Goal: Task Accomplishment & Management: Use online tool/utility

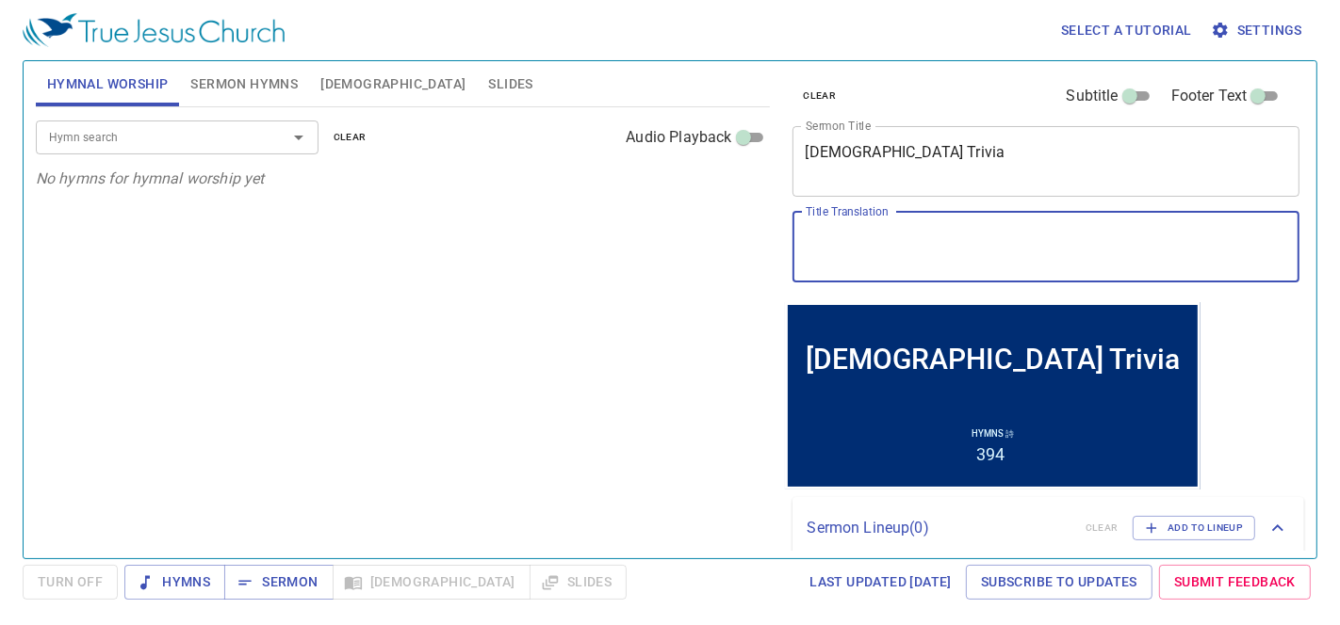
click at [954, 263] on textarea "Title Translation" at bounding box center [1045, 247] width 481 height 36
paste textarea "铁使铁锋利"
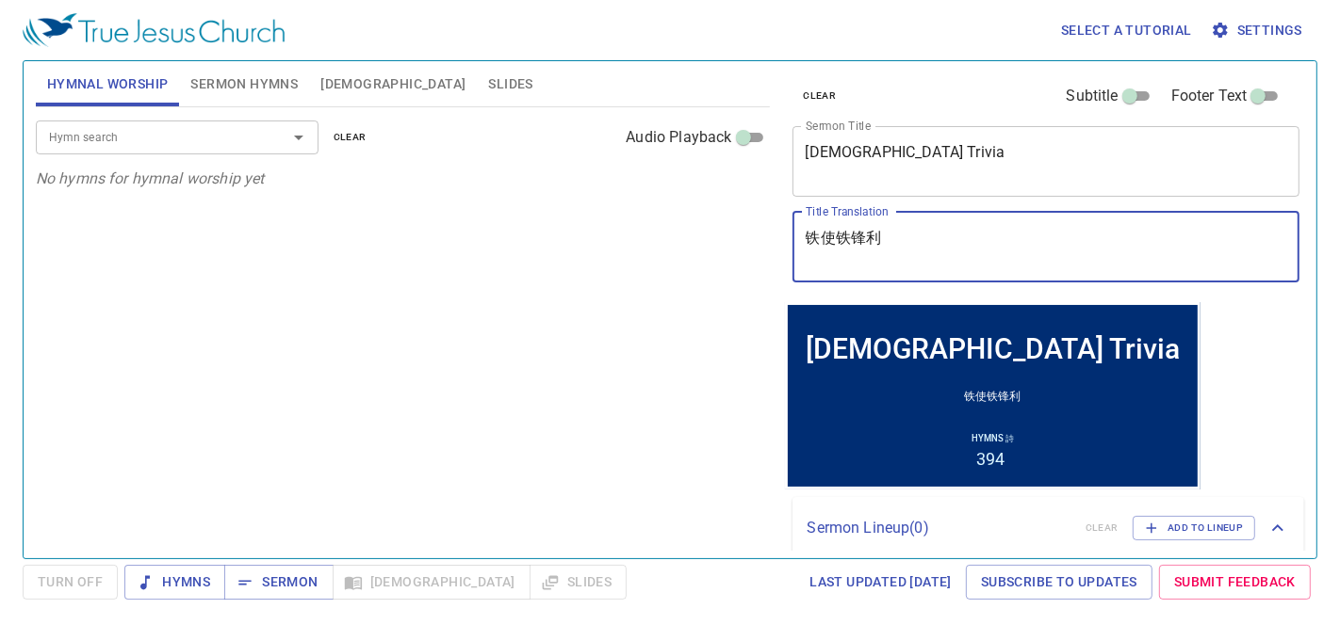
type textarea "铁使铁锋利"
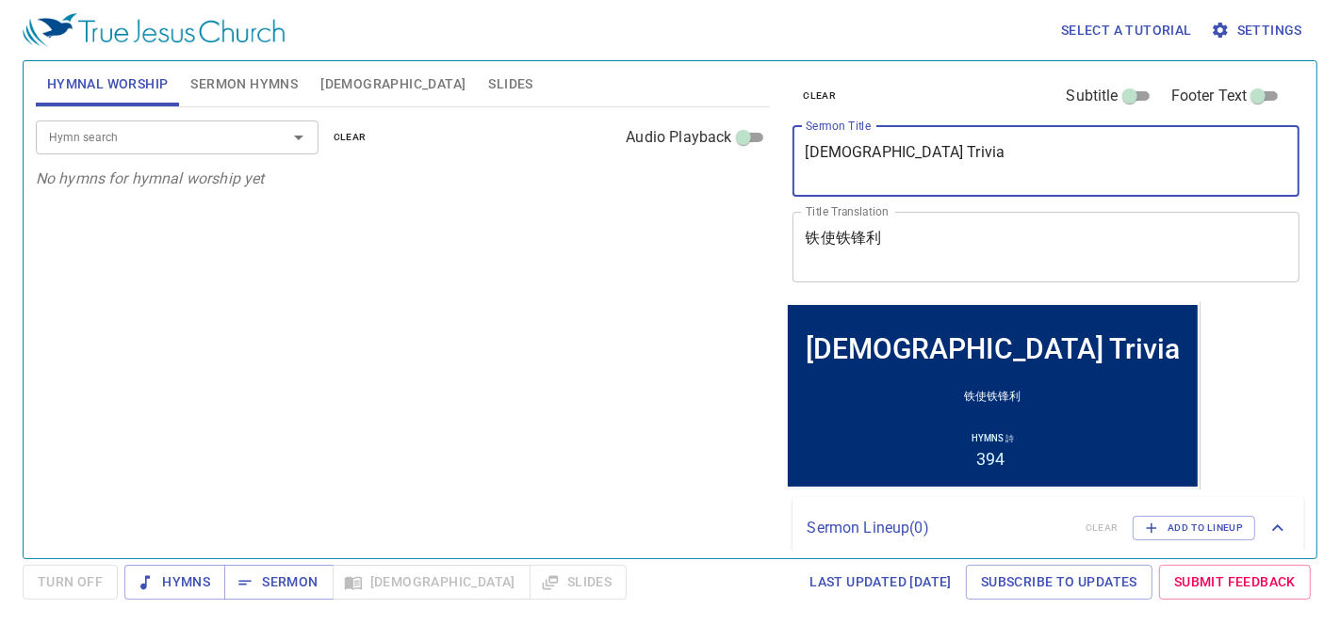
drag, startPoint x: 942, startPoint y: 160, endPoint x: 708, endPoint y: 140, distance: 234.4
click at [708, 140] on div "Hymnal Worship Sermon Hymns Bible Slides Hymn search Hymn search clear Audio Pl…" at bounding box center [669, 302] width 1283 height 497
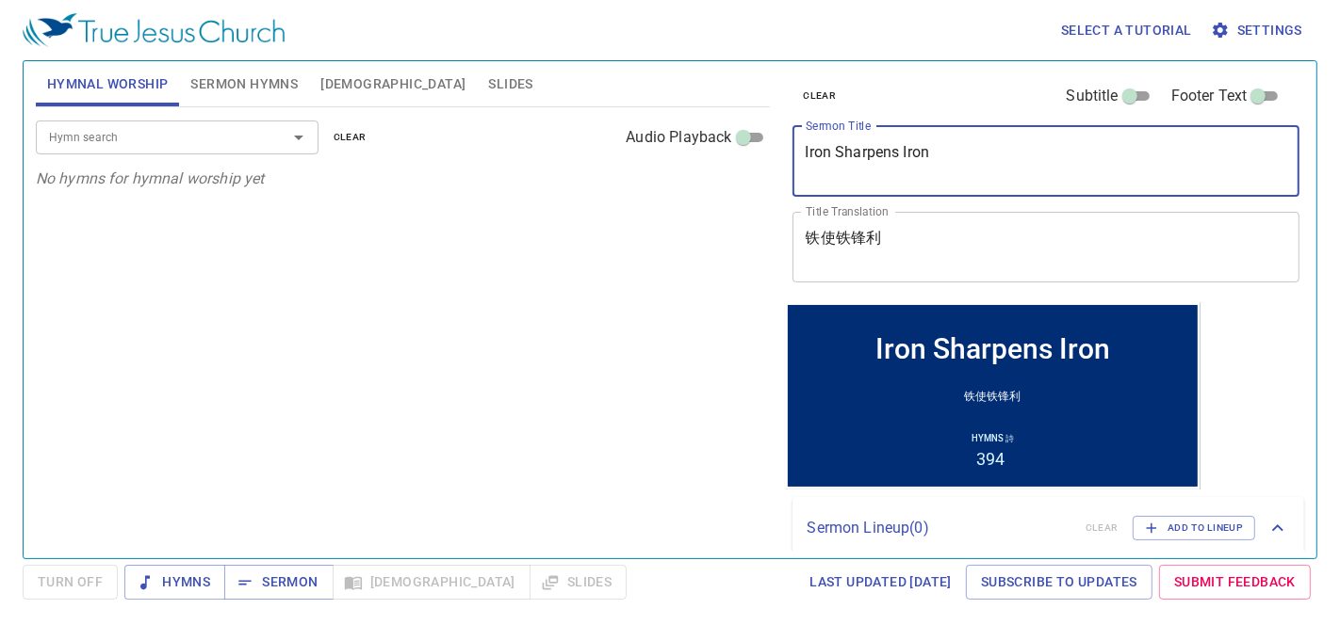
drag, startPoint x: 1000, startPoint y: 153, endPoint x: 777, endPoint y: 136, distance: 223.9
click at [777, 136] on div "clear Subtitle Footer Text Sermon Title Iron Sharpens Iron x Sermon Title Title…" at bounding box center [1044, 302] width 535 height 497
type textarea "Iron Sharpens Iron"
click at [126, 138] on input "Hymn search" at bounding box center [149, 137] width 216 height 22
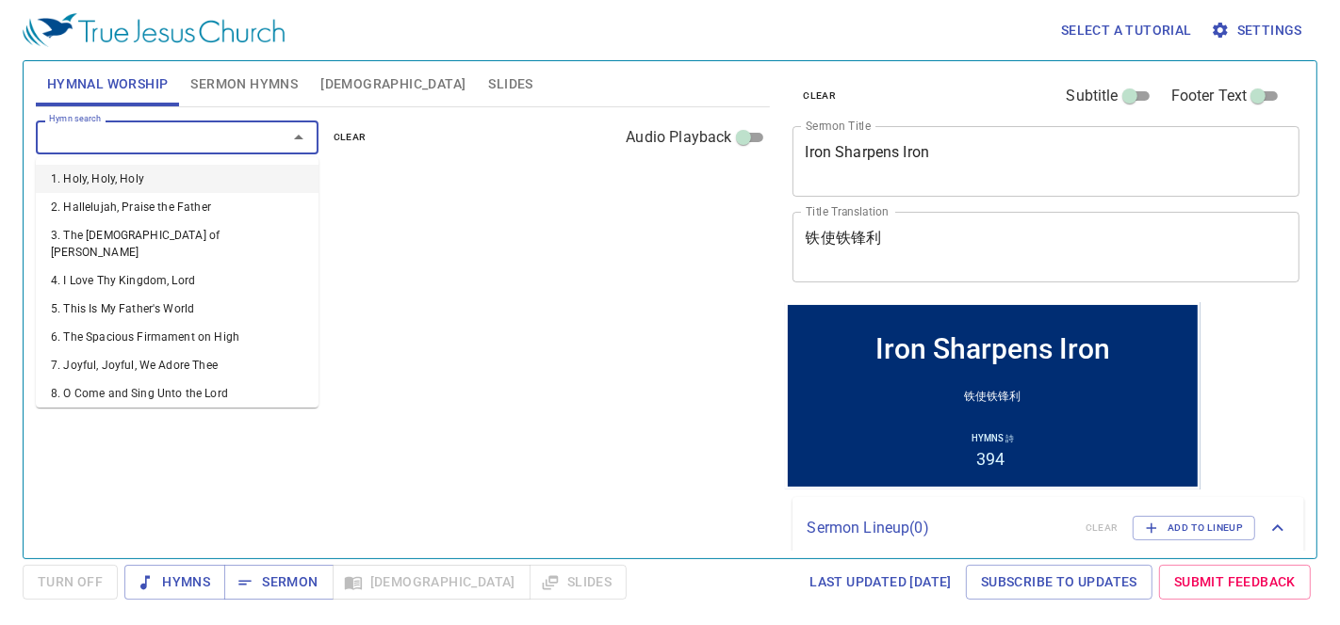
click at [488, 87] on span "Slides" at bounding box center [510, 85] width 44 height 24
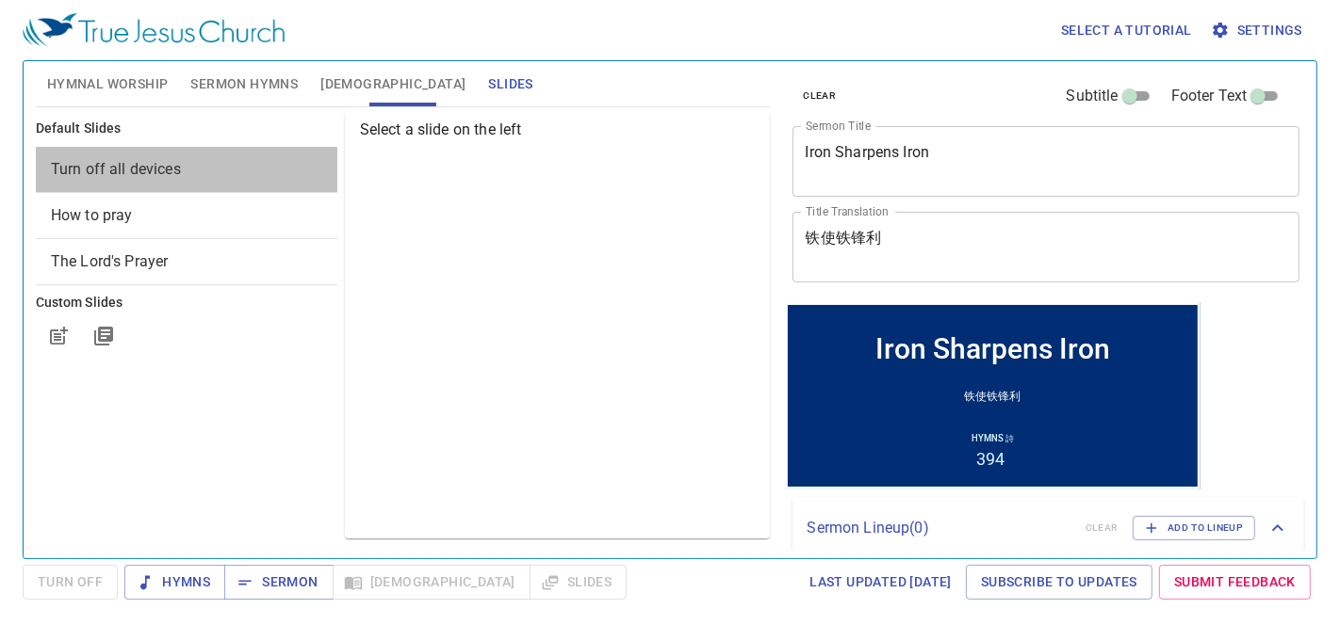
click at [90, 163] on span "Turn off all devices" at bounding box center [116, 169] width 130 height 18
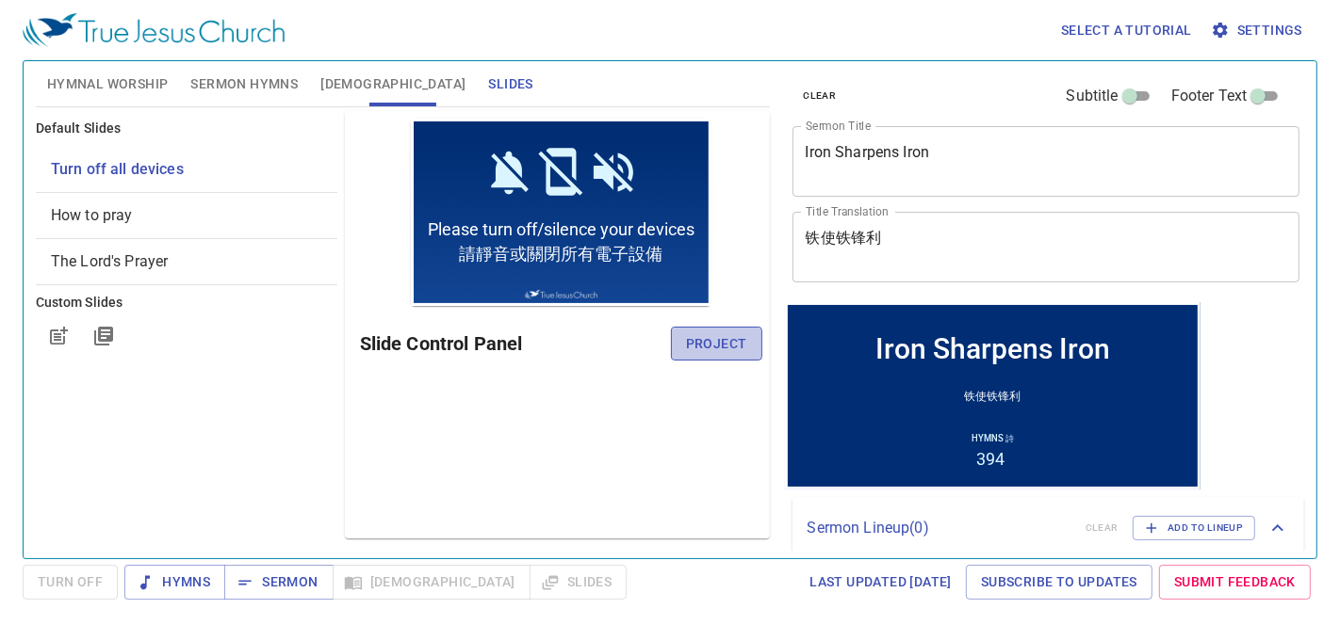
click at [739, 339] on span "Project" at bounding box center [716, 345] width 61 height 24
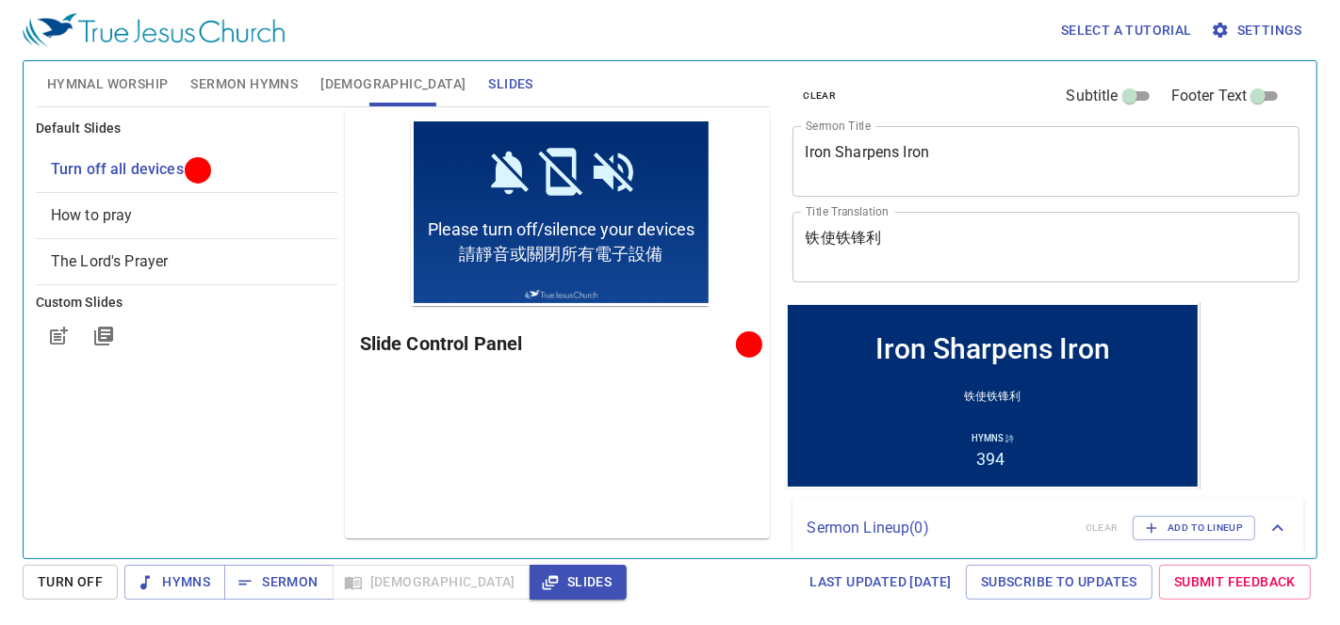
click at [228, 85] on span "Sermon Hymns" at bounding box center [243, 85] width 107 height 24
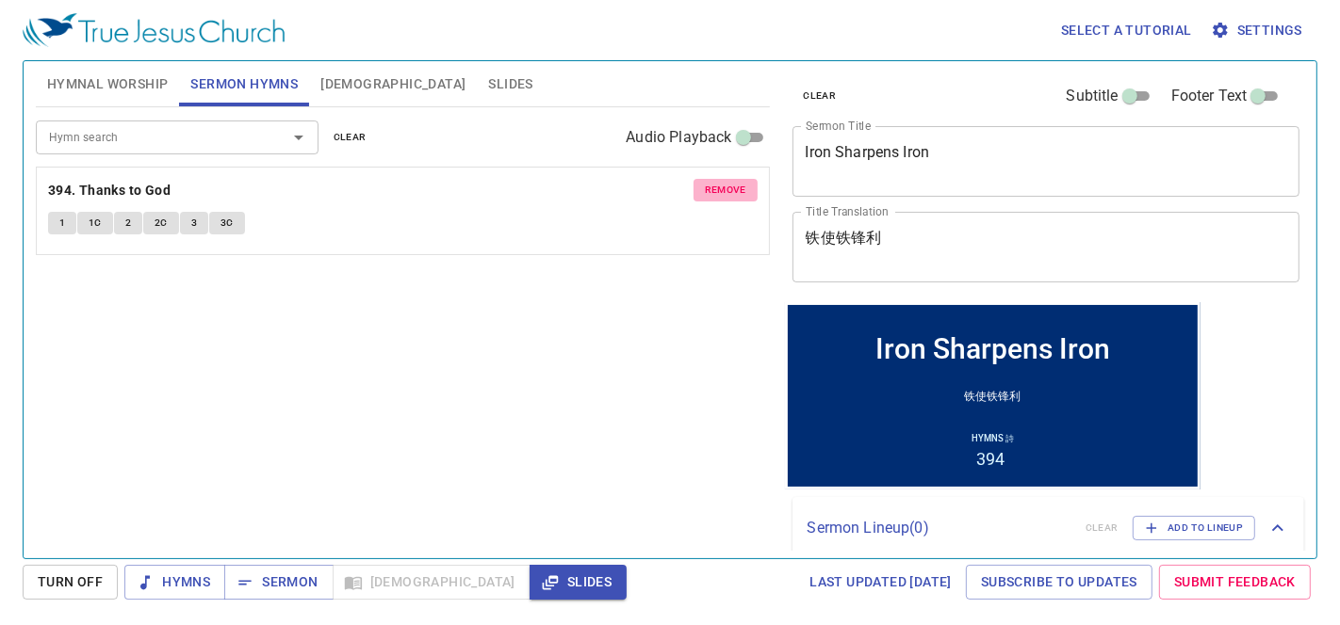
click at [726, 187] on span "remove" at bounding box center [725, 190] width 41 height 17
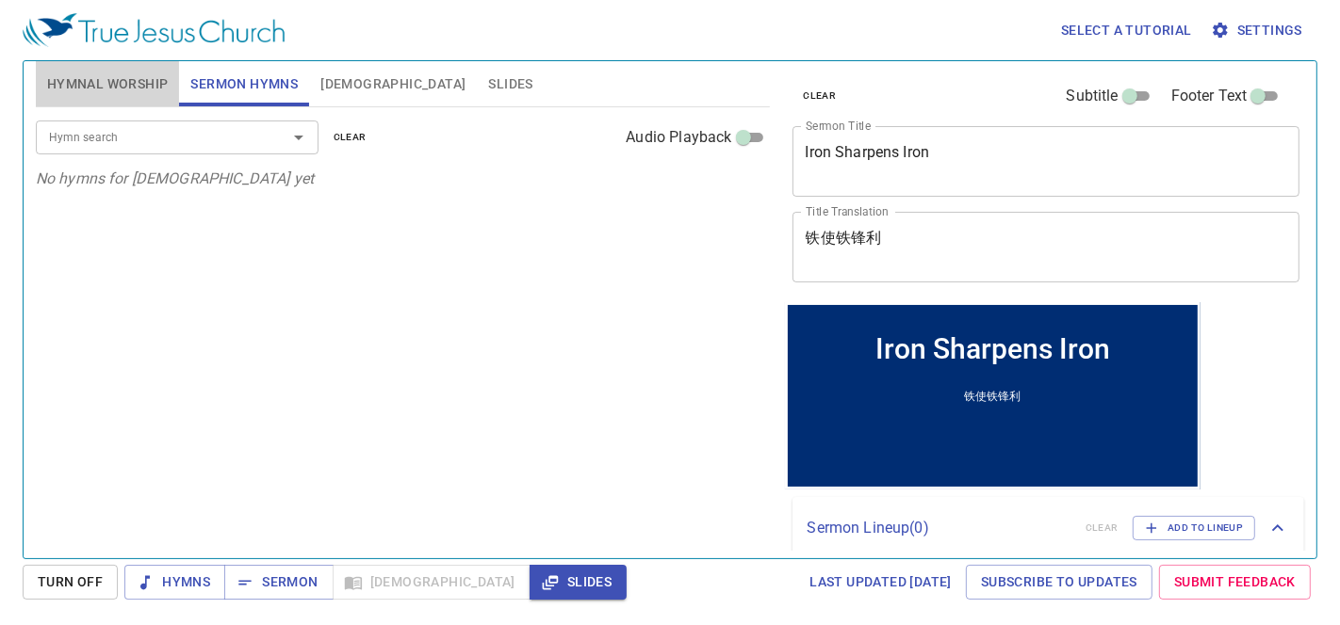
click at [89, 79] on span "Hymnal Worship" at bounding box center [108, 85] width 122 height 24
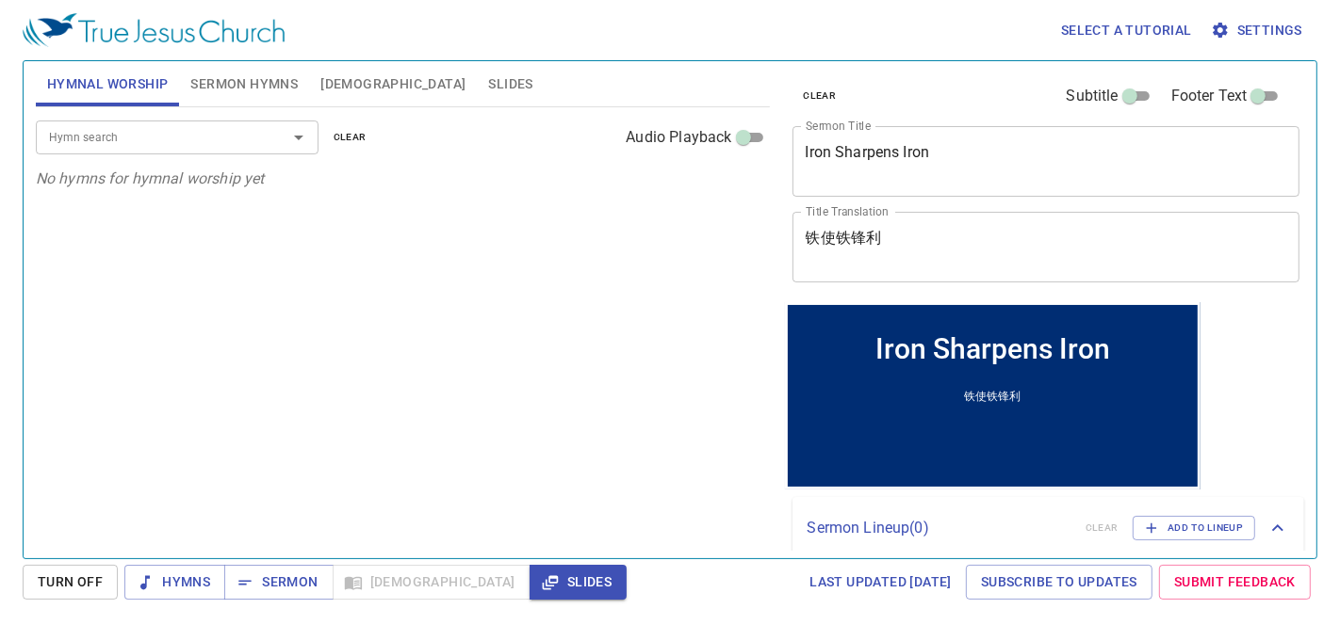
click at [110, 129] on input "Hymn search" at bounding box center [149, 137] width 216 height 22
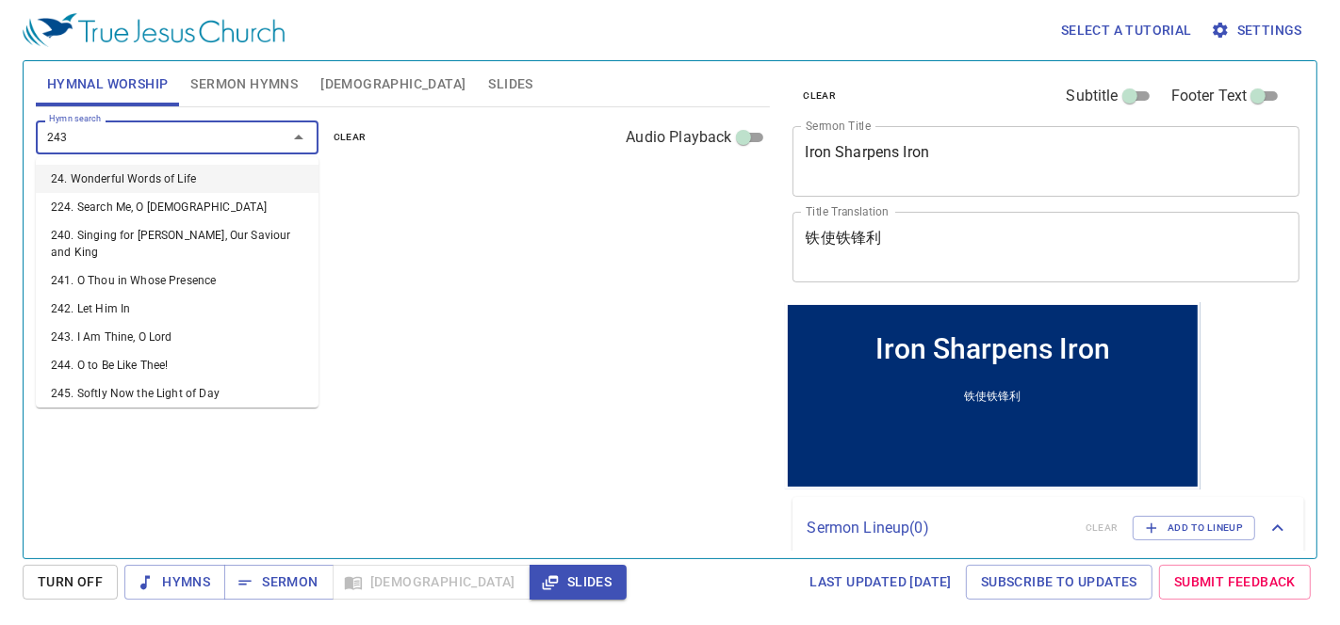
type input "243"
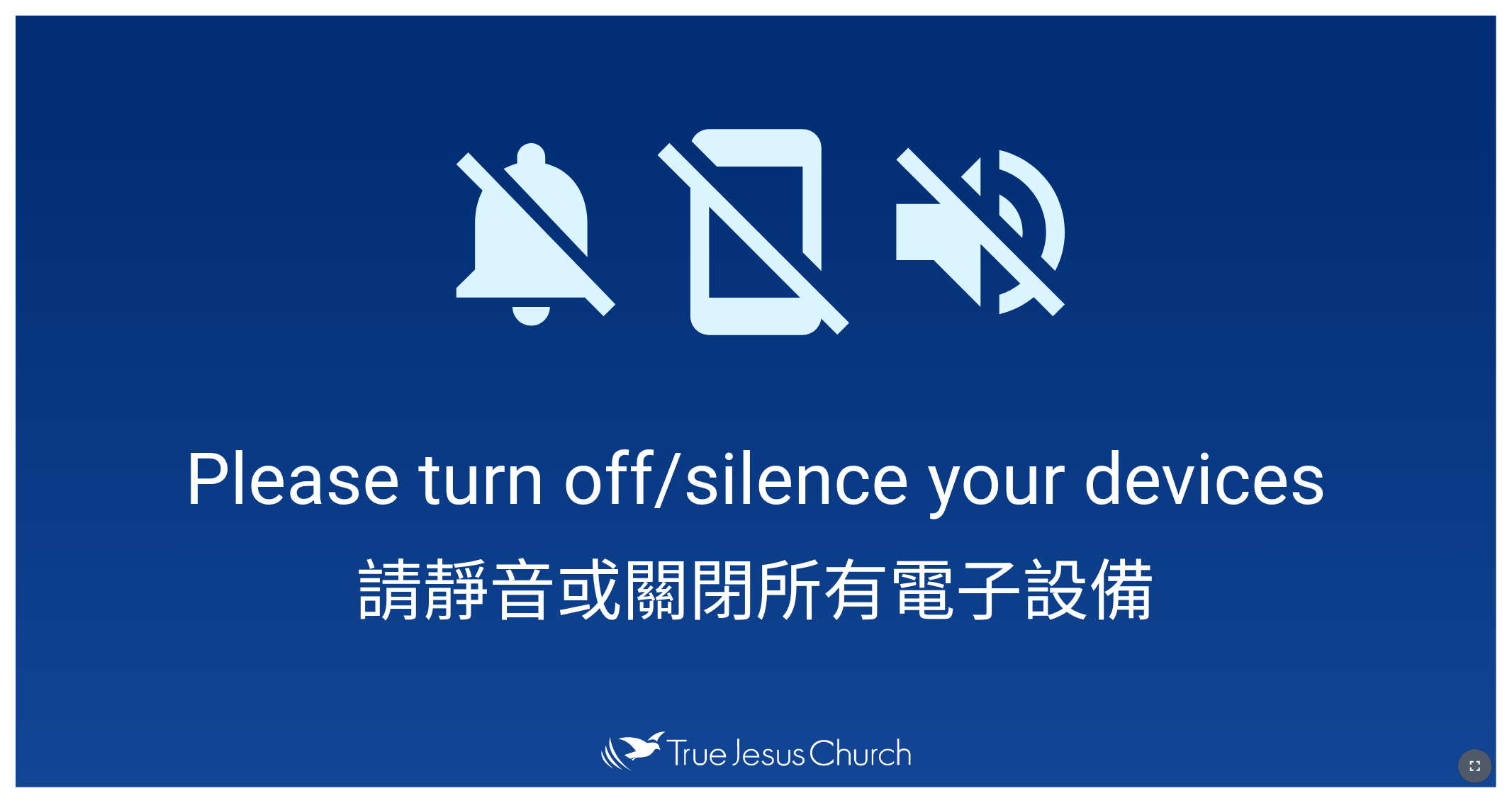
click at [996, 509] on icon "button" at bounding box center [1475, 766] width 17 height 17
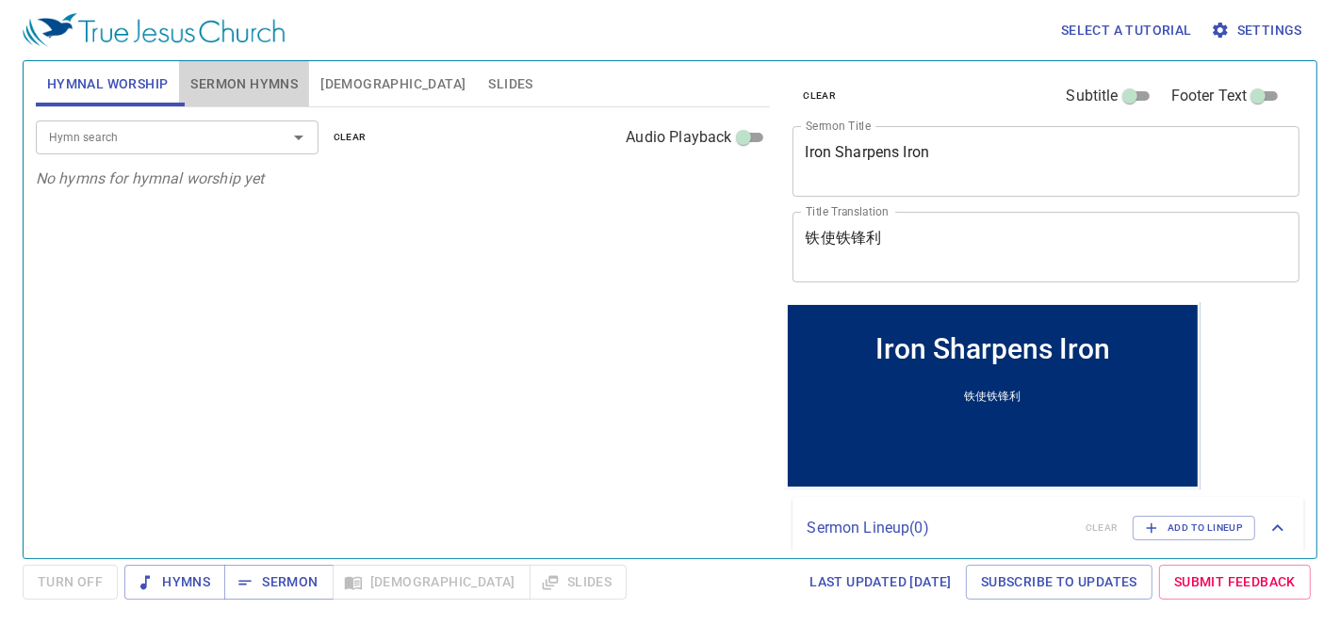
click at [255, 73] on span "Sermon Hymns" at bounding box center [243, 85] width 107 height 24
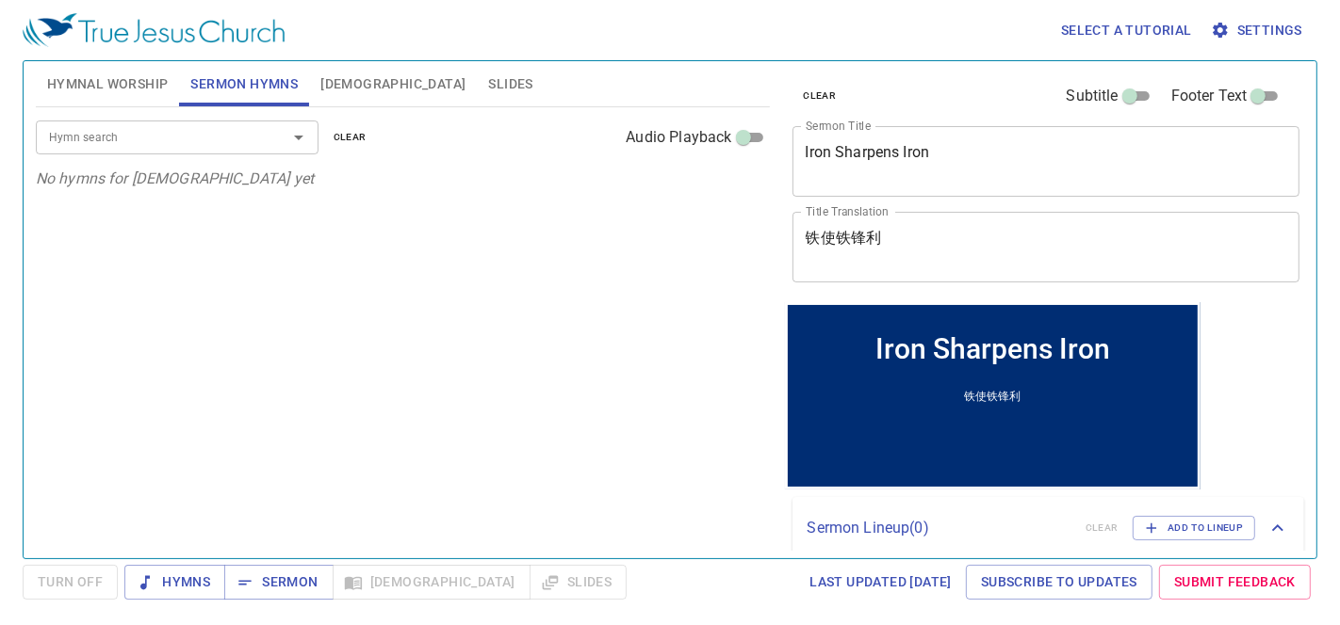
click at [155, 145] on input "Hymn search" at bounding box center [149, 137] width 216 height 22
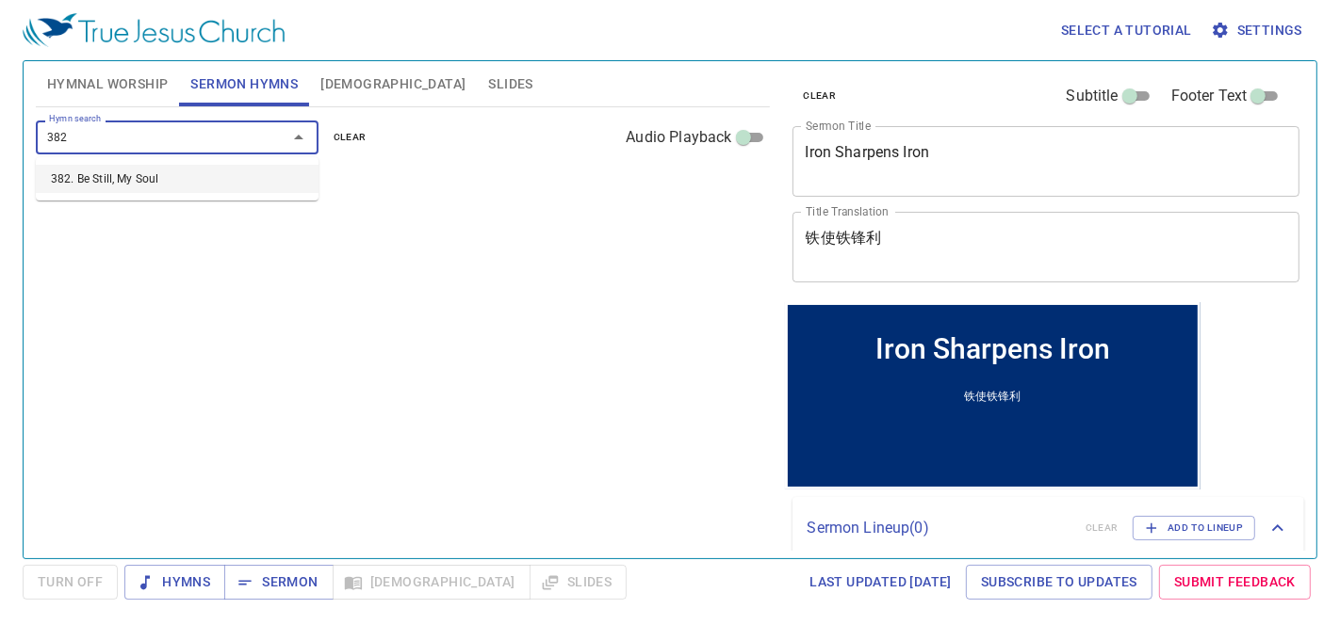
type input "382. Be Still, My Soul"
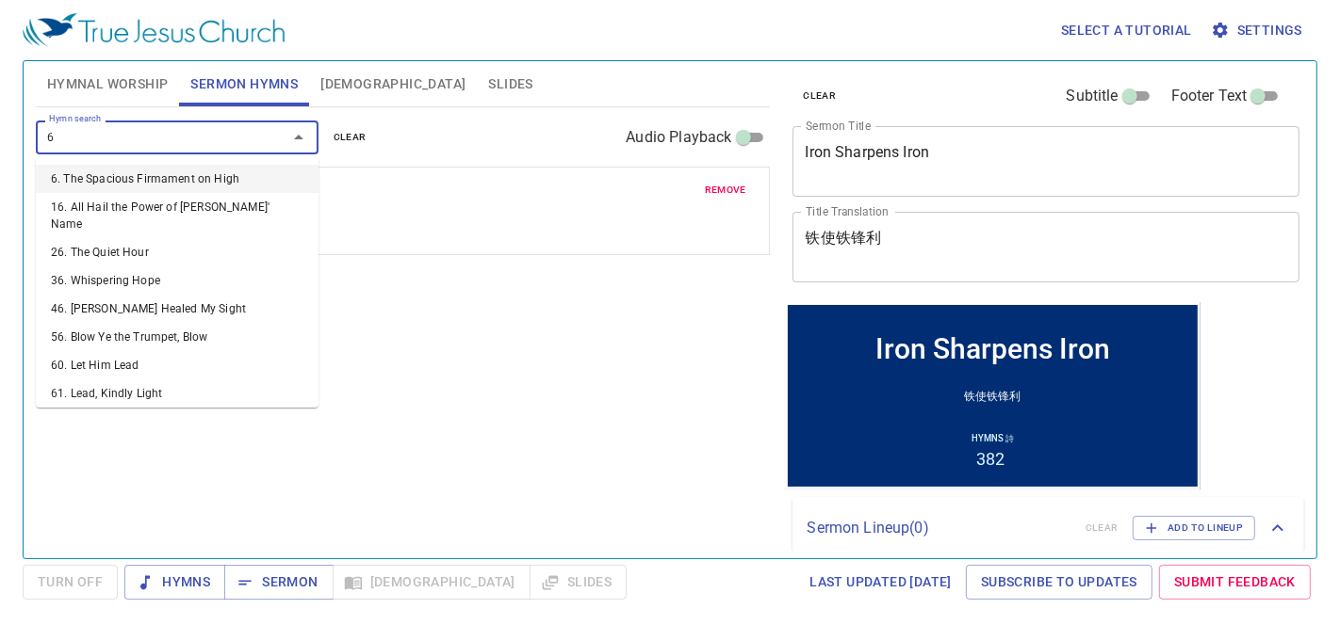
type input "67"
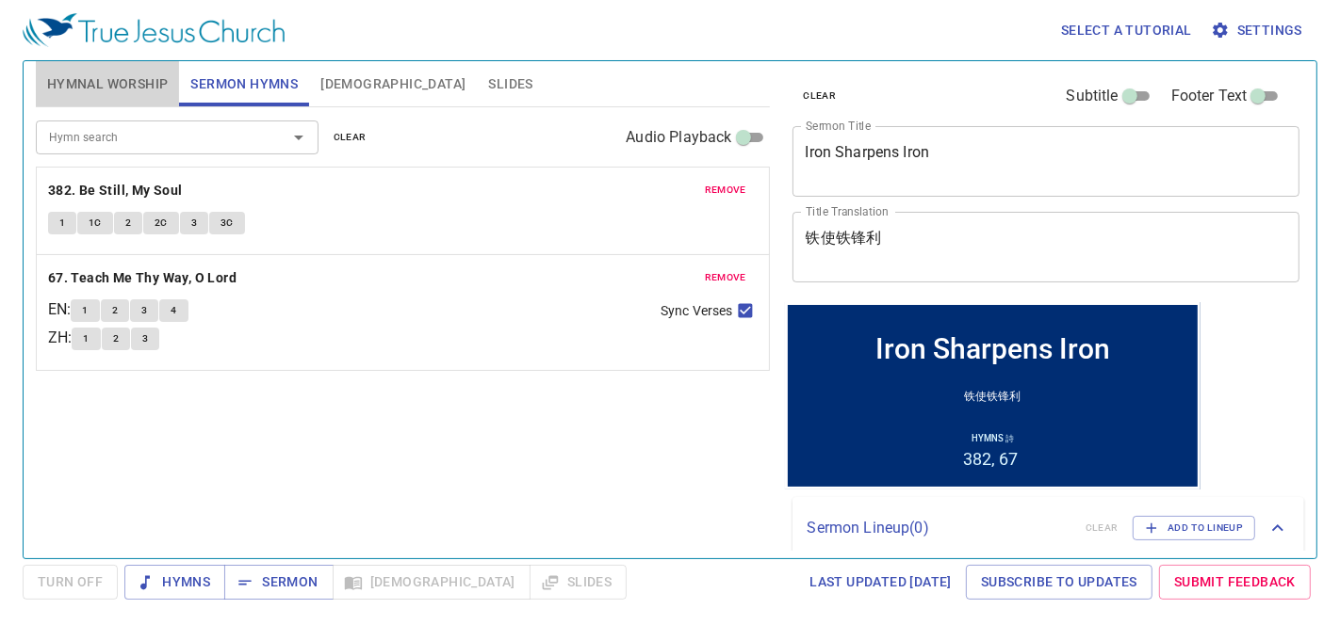
click at [110, 78] on span "Hymnal Worship" at bounding box center [108, 85] width 122 height 24
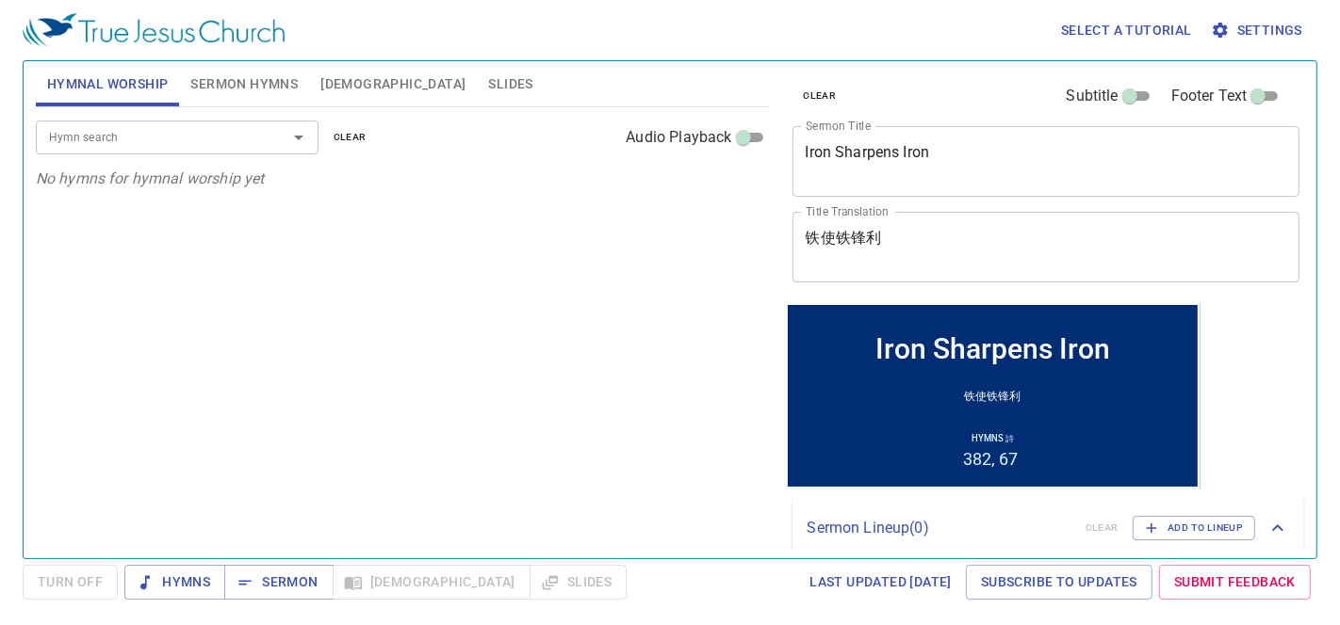
click at [129, 141] on input "Hymn search" at bounding box center [149, 137] width 216 height 22
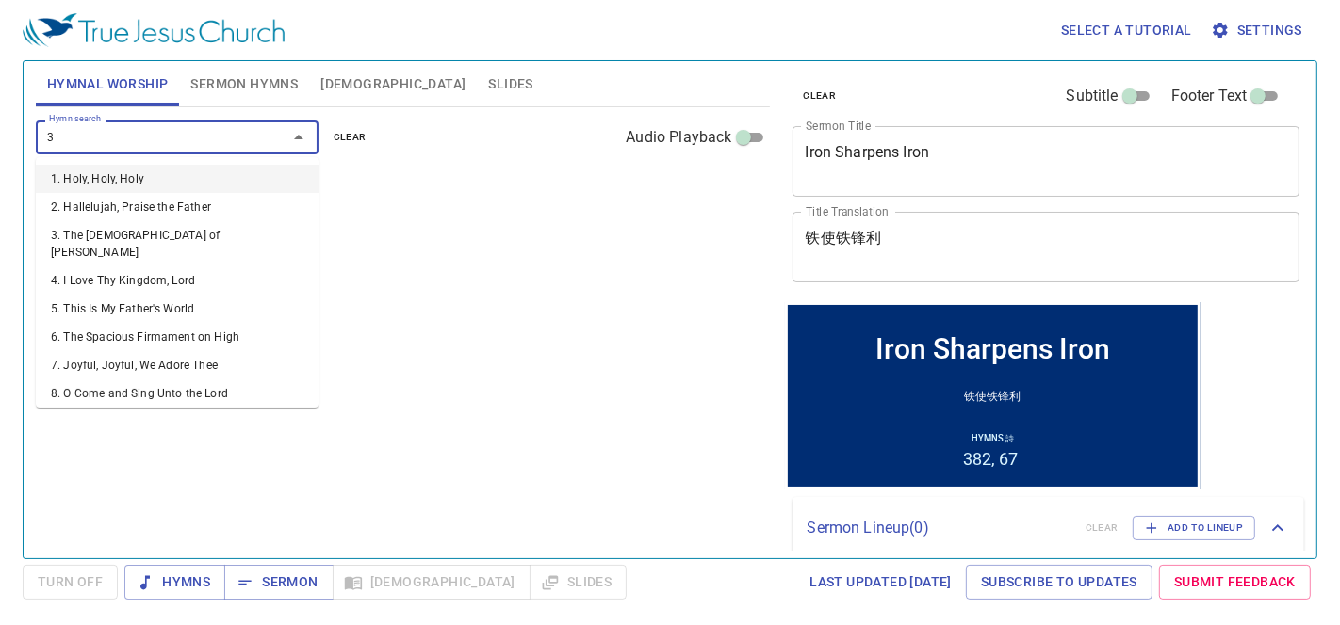
type input "31"
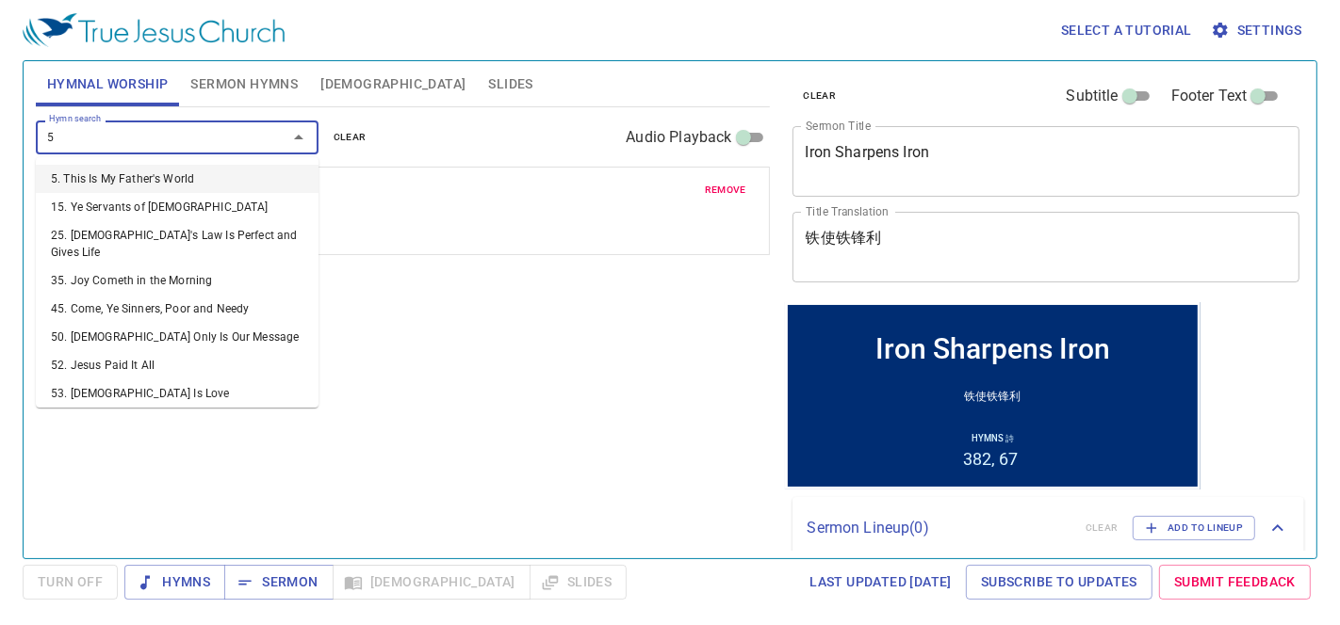
type input "52"
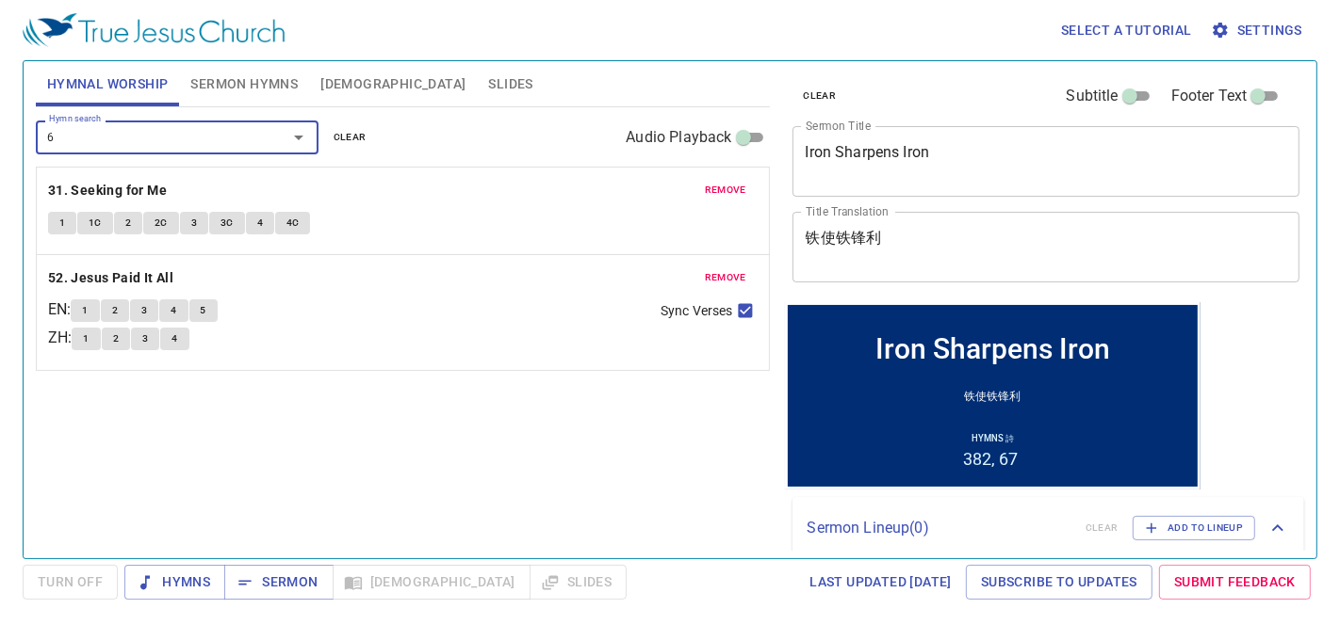
type input "64"
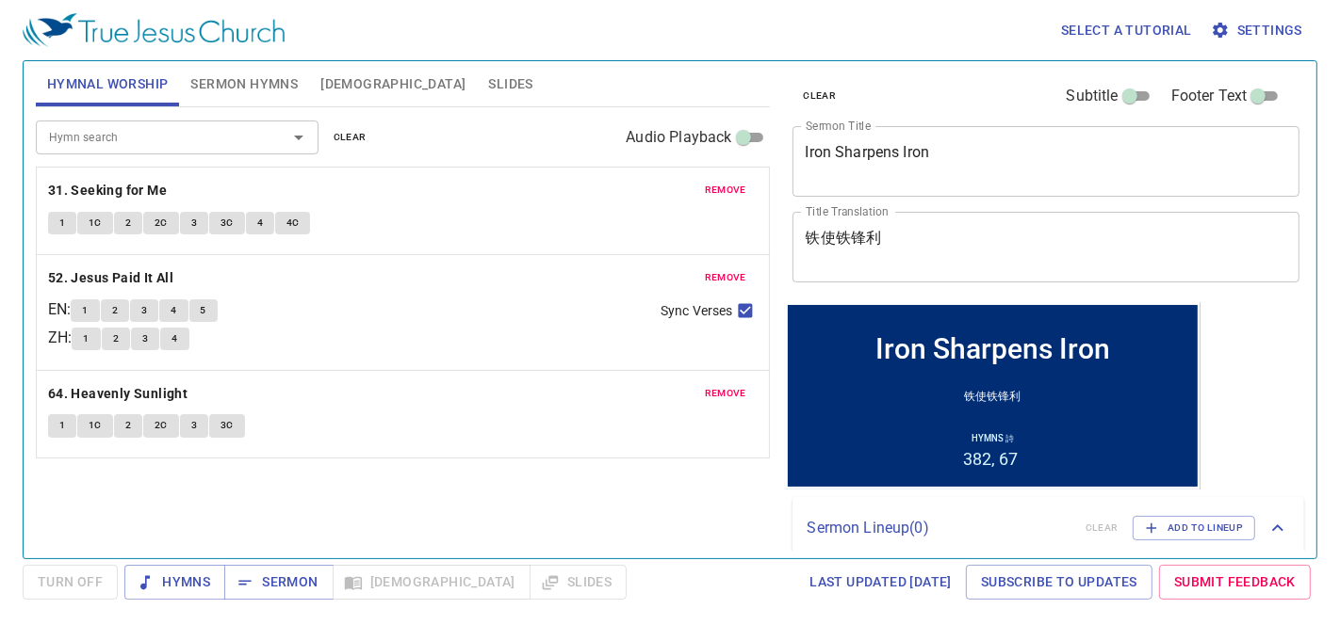
click at [593, 408] on div "remove 64. Heavenly Sunlight 1 1C 2 2C 3 3C" at bounding box center [403, 414] width 732 height 87
click at [300, 576] on span "Sermon" at bounding box center [278, 583] width 78 height 24
click at [488, 86] on span "Slides" at bounding box center [510, 85] width 44 height 24
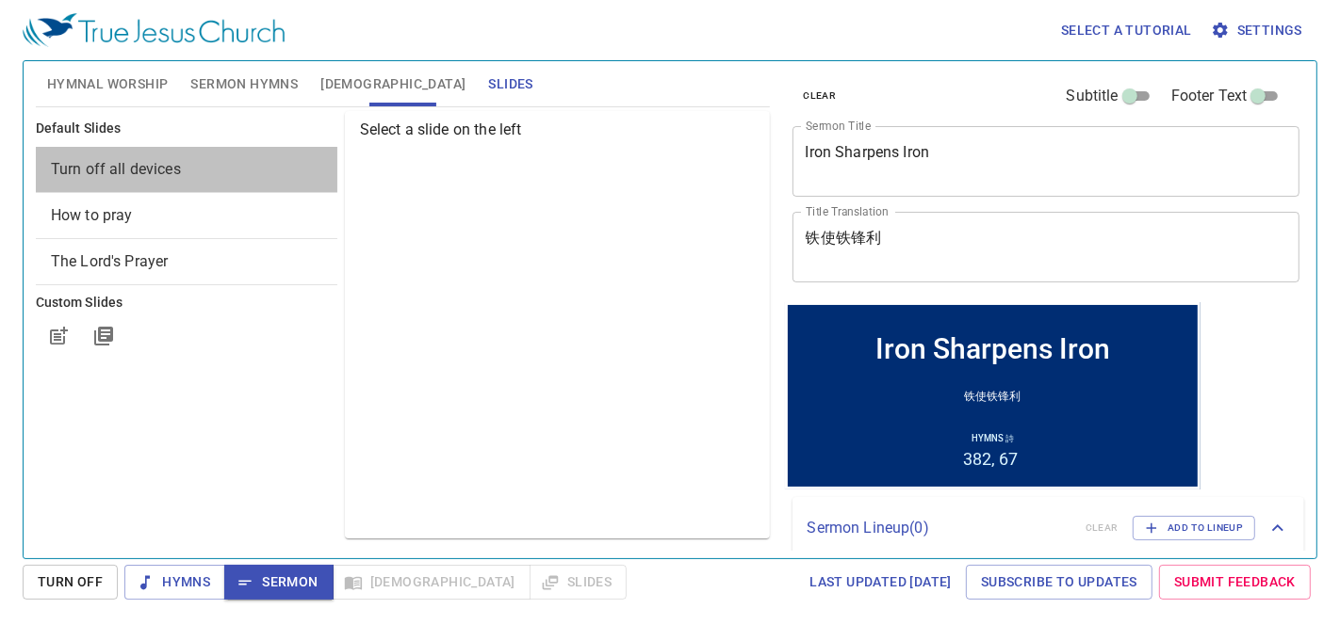
click at [118, 167] on span "Turn off all devices" at bounding box center [116, 169] width 130 height 18
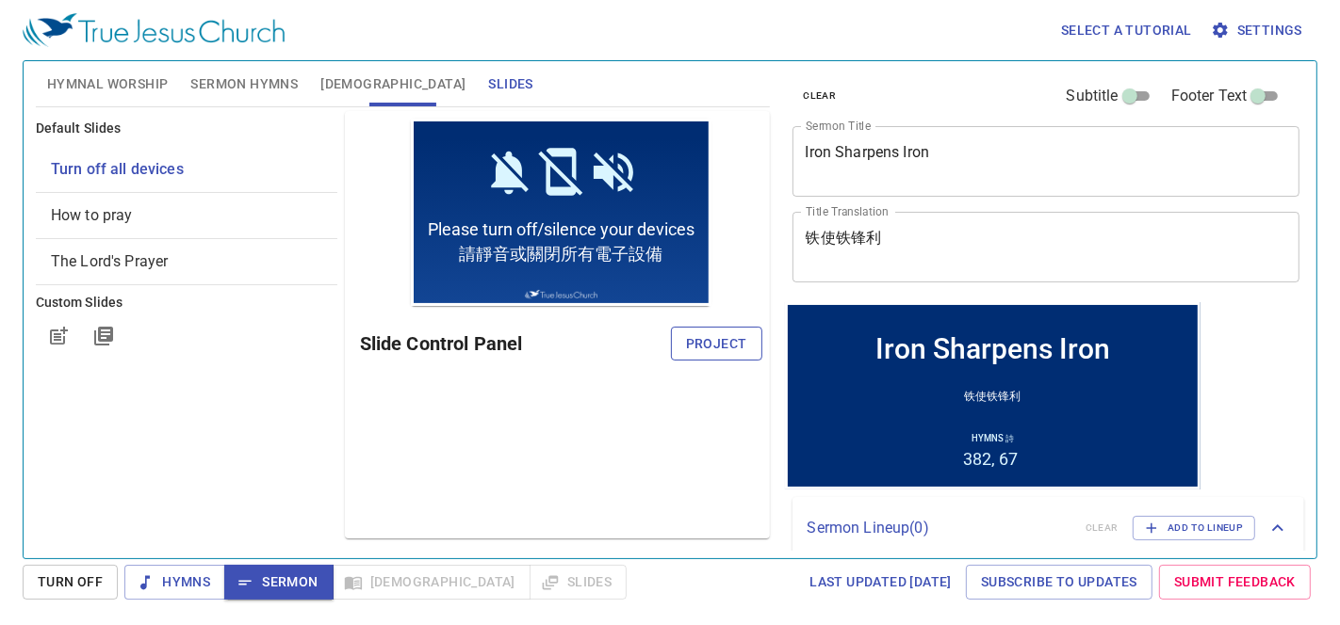
click at [727, 341] on span "Project" at bounding box center [716, 345] width 61 height 24
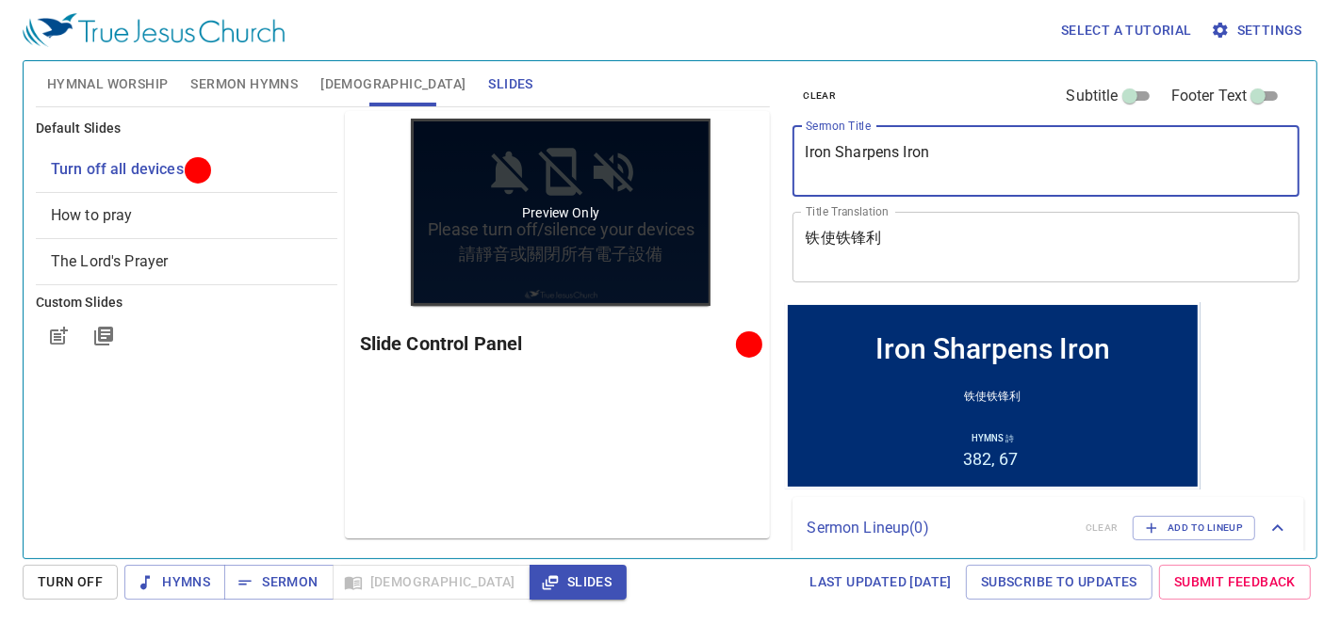
drag, startPoint x: 790, startPoint y: 146, endPoint x: 666, endPoint y: 130, distance: 125.4
click at [666, 130] on div "Hymnal Worship Sermon Hymns Bible Slides Hymn search Hymn search clear Audio Pl…" at bounding box center [669, 302] width 1283 height 497
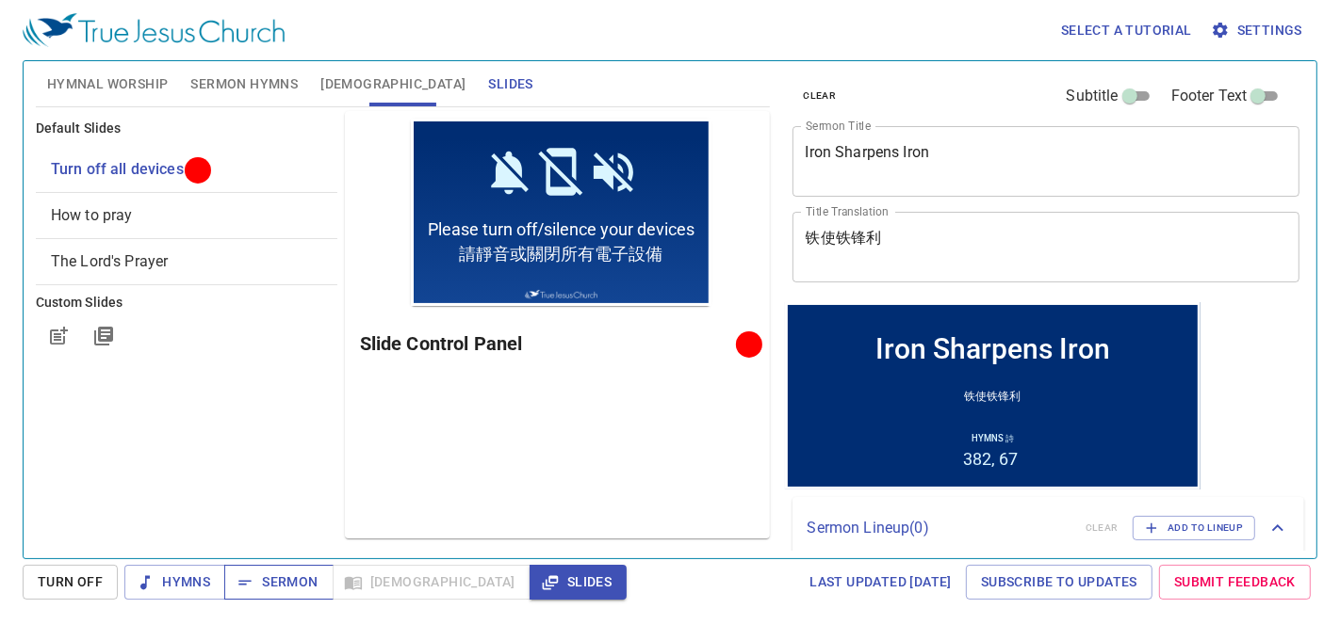
click at [285, 578] on span "Sermon" at bounding box center [278, 583] width 78 height 24
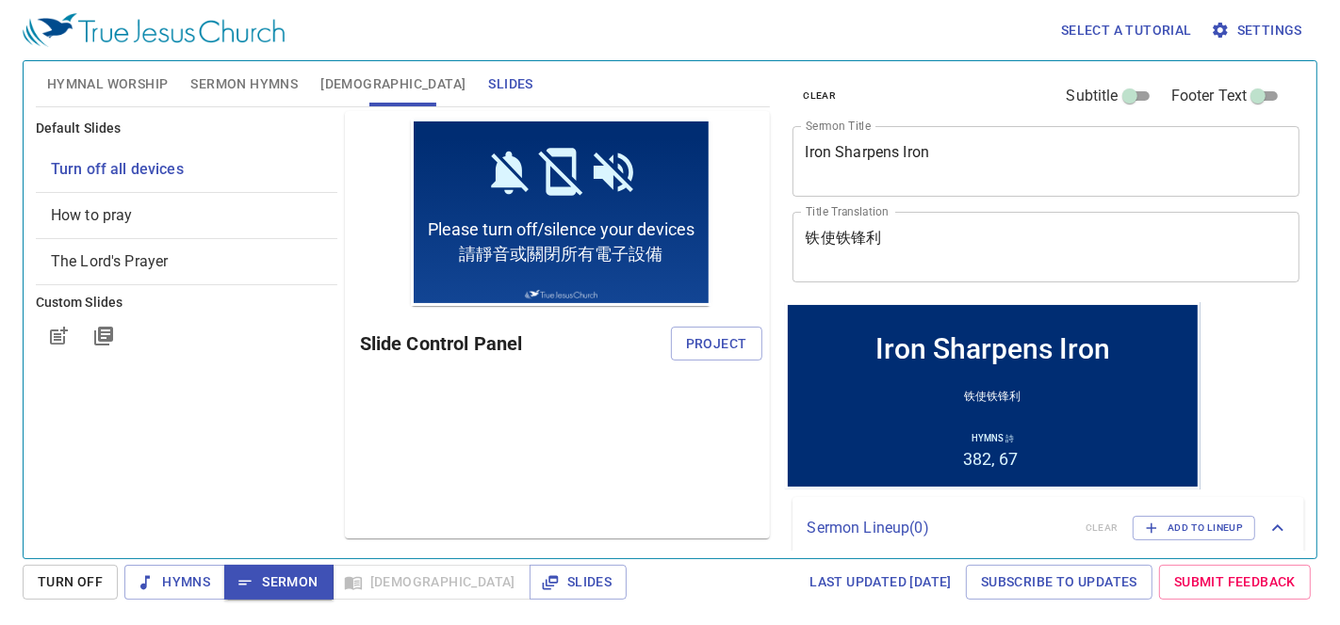
click at [115, 80] on span "Hymnal Worship" at bounding box center [108, 85] width 122 height 24
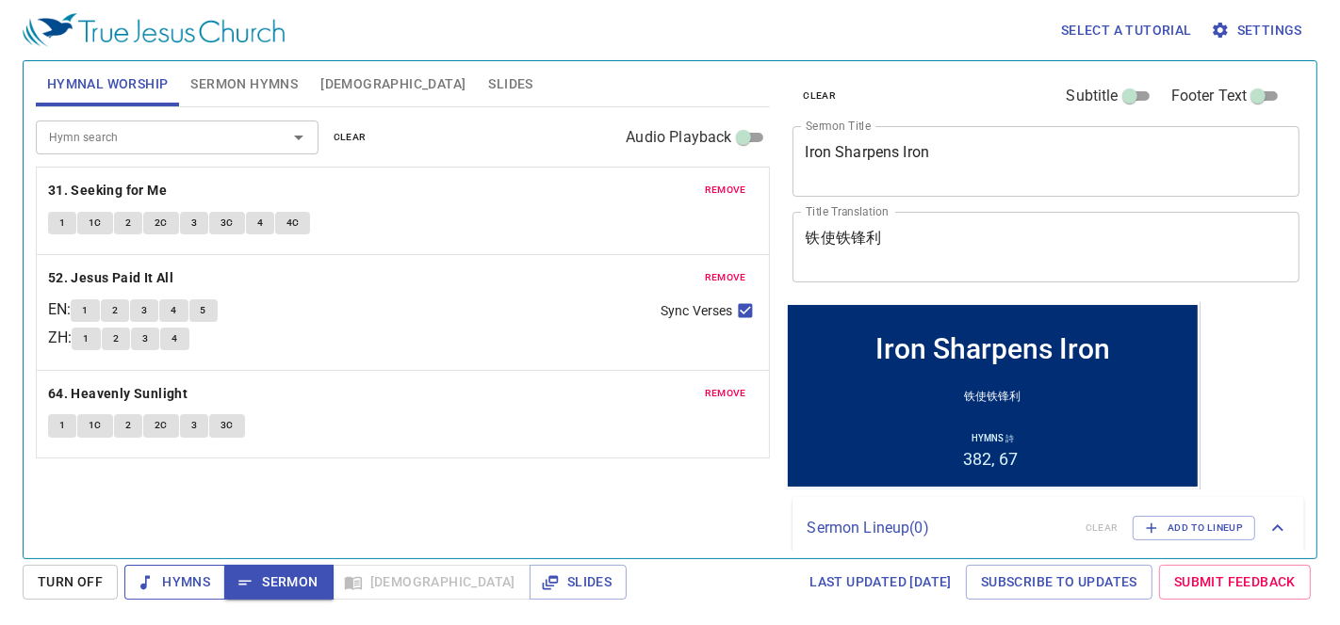
click at [194, 575] on span "Hymns" at bounding box center [174, 583] width 71 height 24
click at [134, 184] on b "31. Seeking for Me" at bounding box center [107, 191] width 119 height 24
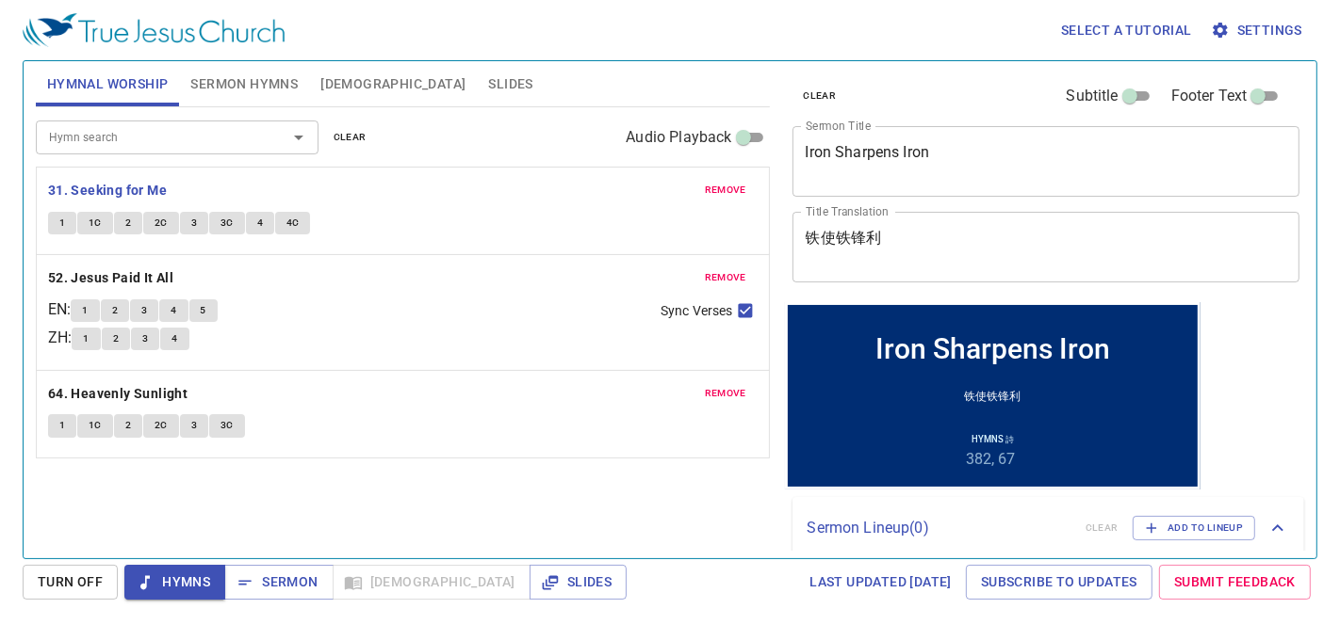
click at [69, 219] on button "1" at bounding box center [62, 223] width 28 height 23
click at [438, 203] on div "remove 31. Seeking for Me 1 1C 2 2C 3 3C 4 4C" at bounding box center [403, 211] width 732 height 87
click at [89, 221] on span "1C" at bounding box center [95, 223] width 13 height 17
click at [129, 221] on span "2" at bounding box center [128, 223] width 6 height 17
click at [161, 222] on span "2C" at bounding box center [160, 223] width 13 height 17
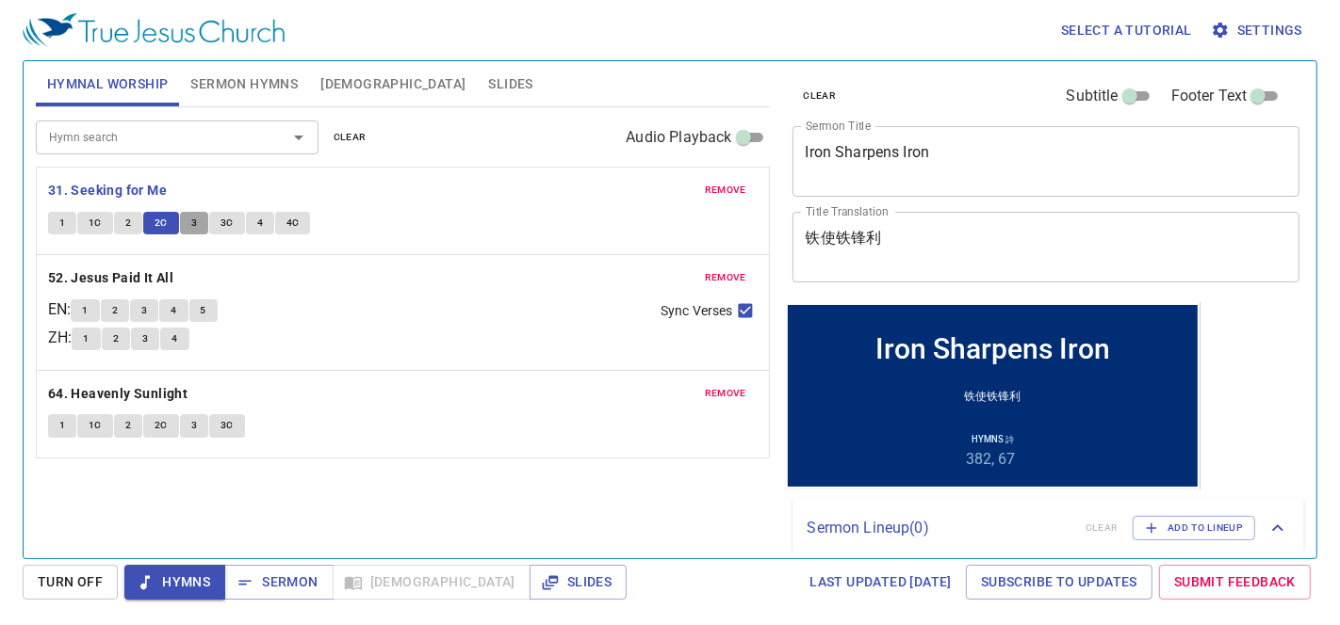
click at [188, 222] on button "3" at bounding box center [194, 223] width 28 height 23
click at [226, 221] on span "3C" at bounding box center [226, 223] width 13 height 17
click at [252, 222] on button "4" at bounding box center [260, 223] width 28 height 23
click at [288, 220] on span "4C" at bounding box center [292, 223] width 13 height 17
click at [147, 274] on b "52. Jesus Paid It All" at bounding box center [110, 279] width 125 height 24
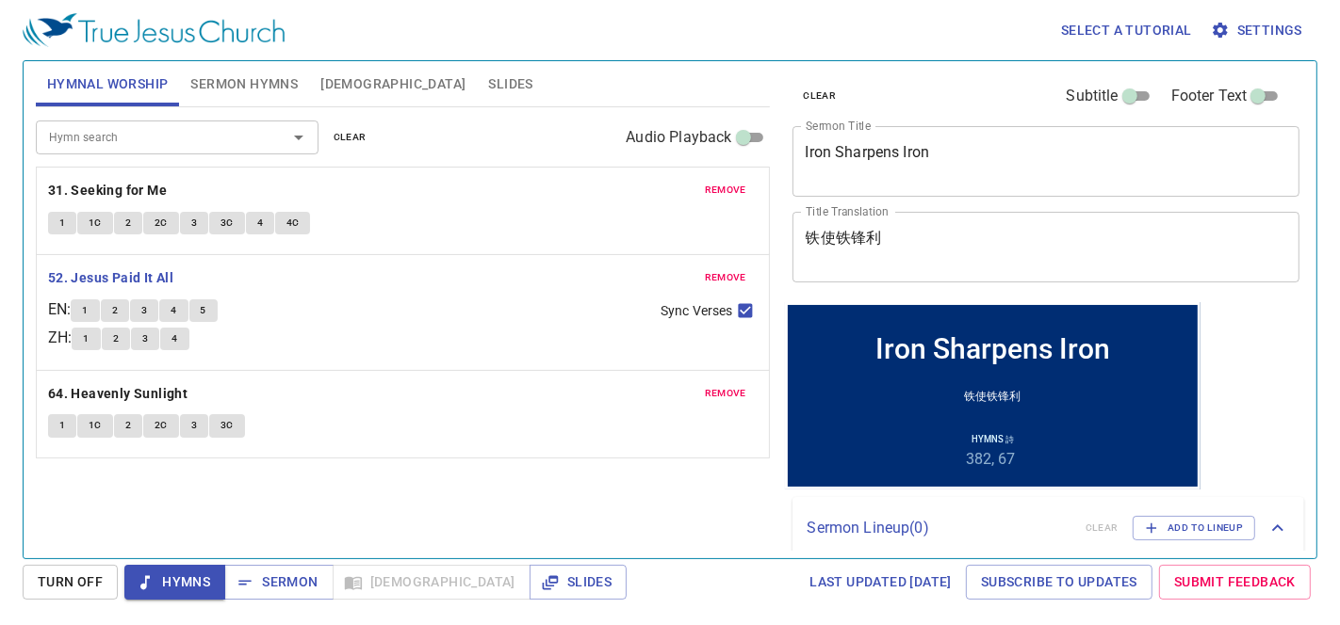
click at [88, 306] on span "1" at bounding box center [85, 310] width 6 height 17
click at [126, 311] on button "2" at bounding box center [115, 311] width 28 height 23
click at [147, 308] on span "3" at bounding box center [144, 310] width 6 height 17
click at [187, 302] on button "4" at bounding box center [173, 311] width 28 height 23
click at [206, 306] on span "5" at bounding box center [204, 310] width 6 height 17
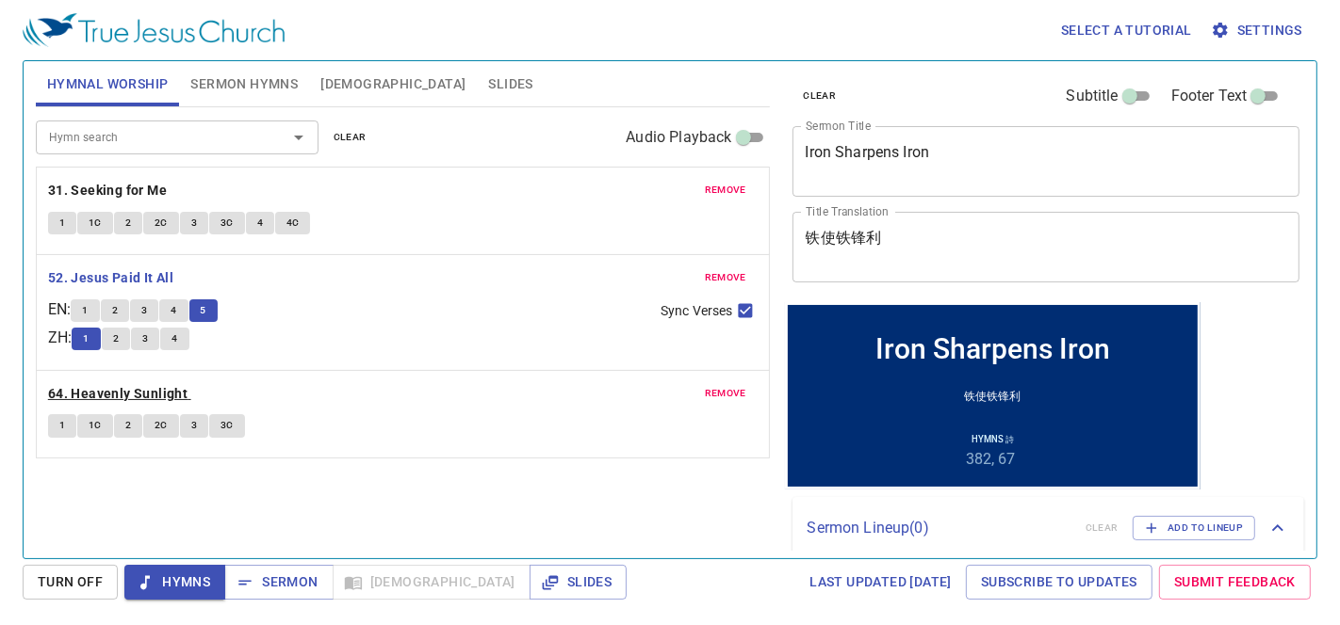
click at [118, 390] on b "64. Heavenly Sunlight" at bounding box center [117, 394] width 139 height 24
click at [67, 416] on button "1" at bounding box center [62, 425] width 28 height 23
click at [89, 419] on span "1C" at bounding box center [95, 425] width 13 height 17
click at [274, 469] on div "Hymn search Hymn search clear Audio Playback remove 31. Seeking for Me 1 1C 2 2…" at bounding box center [403, 324] width 734 height 435
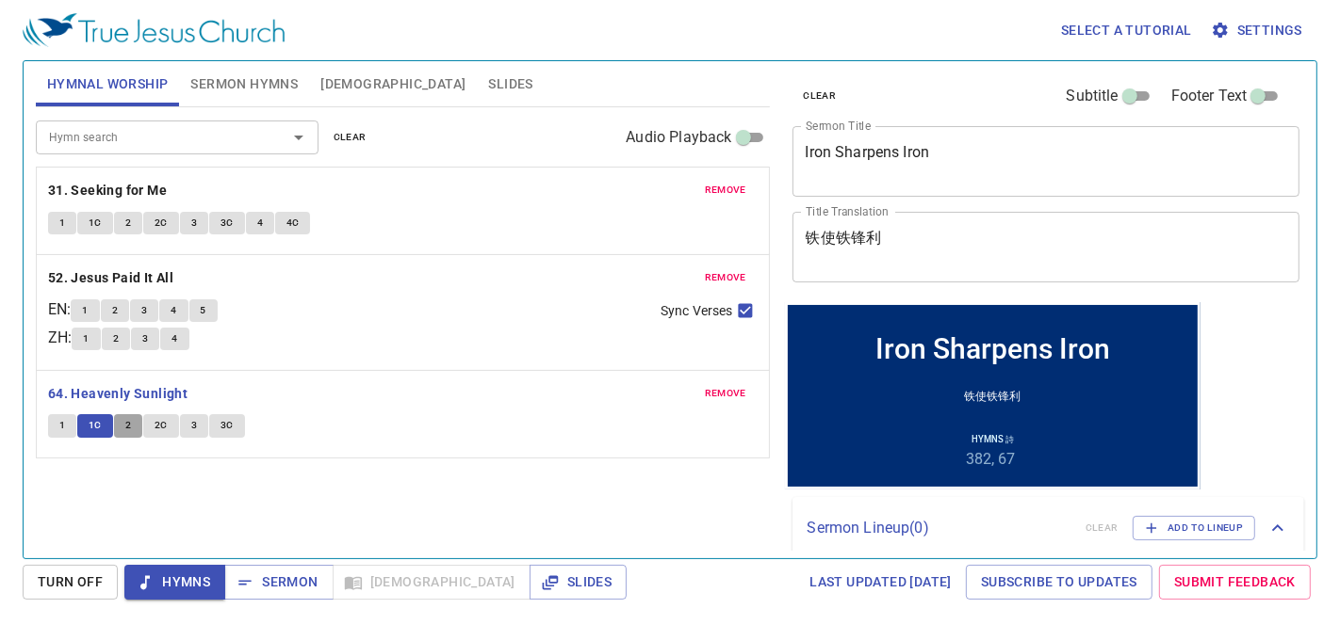
click at [126, 429] on span "2" at bounding box center [128, 425] width 6 height 17
click at [164, 429] on span "2C" at bounding box center [160, 425] width 13 height 17
click at [186, 424] on button "3" at bounding box center [194, 425] width 28 height 23
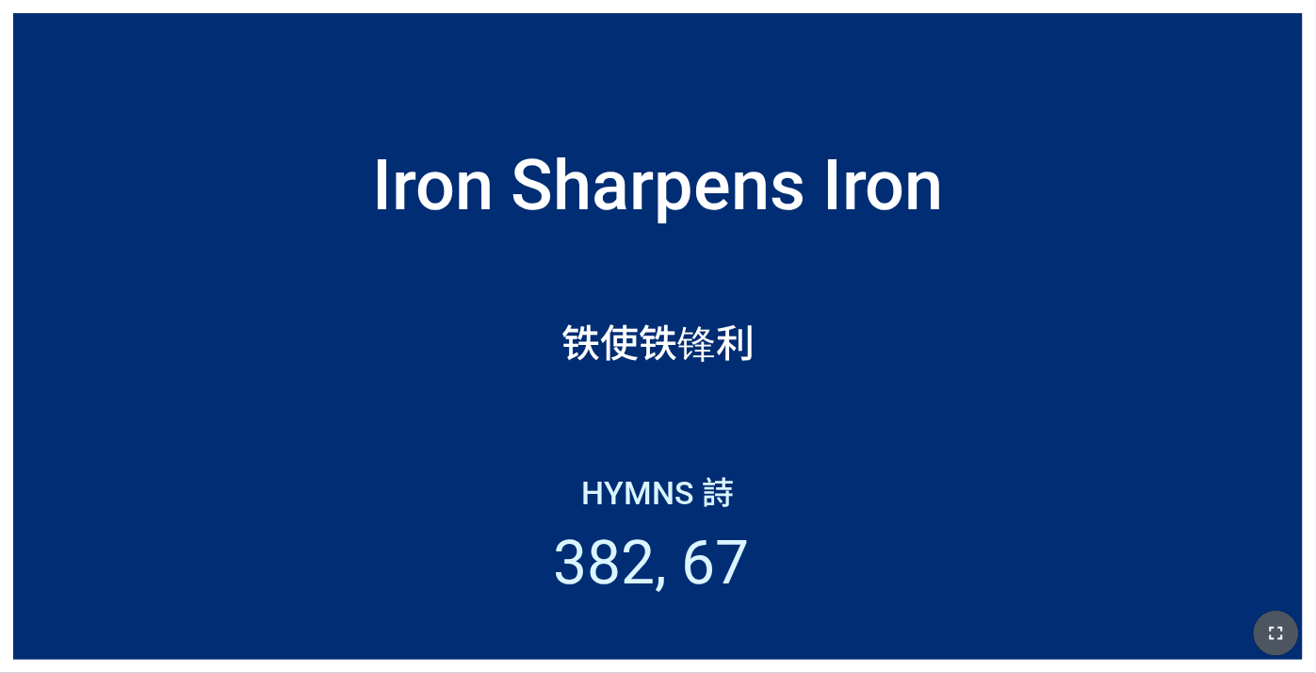
click at [1284, 623] on icon "button" at bounding box center [1276, 633] width 23 height 23
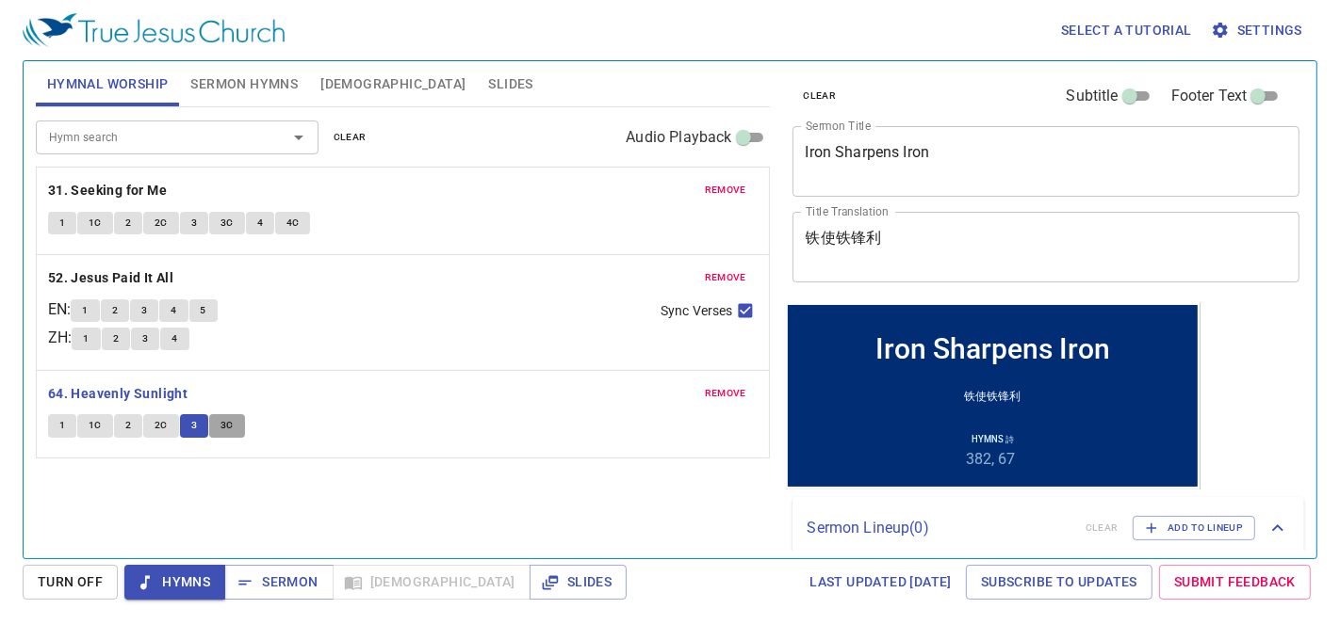
click at [215, 426] on button "3C" at bounding box center [227, 425] width 36 height 23
click at [292, 583] on span "Sermon" at bounding box center [278, 583] width 78 height 24
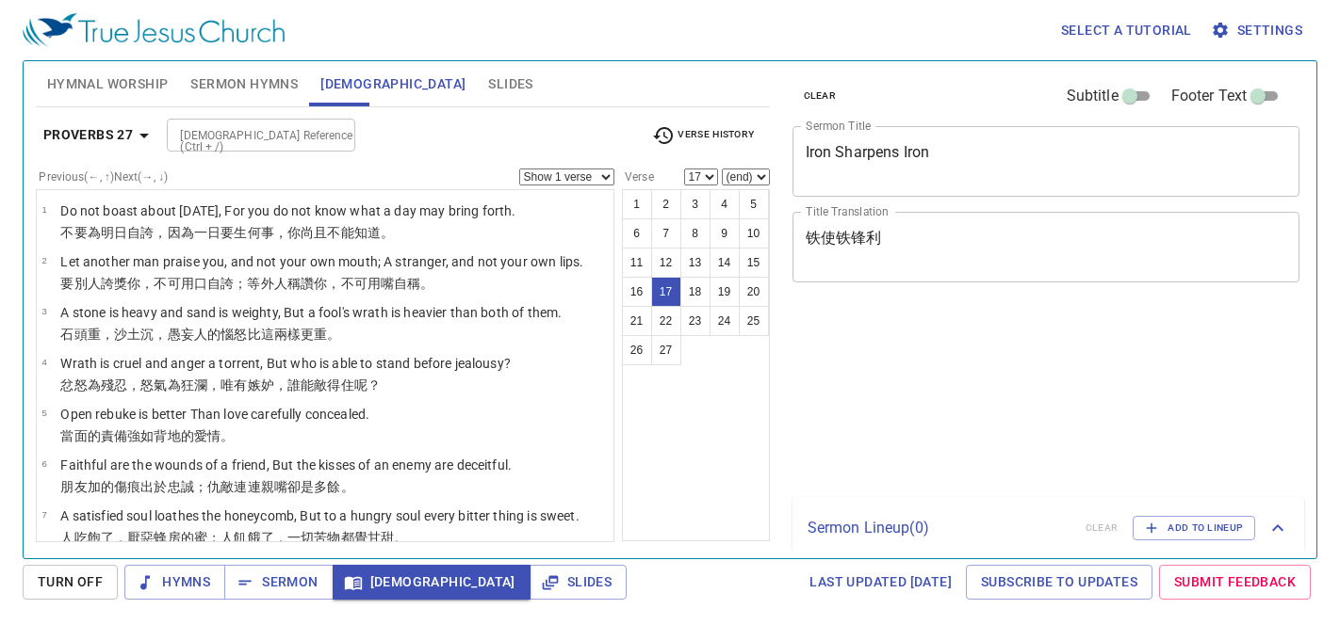
select select "17"
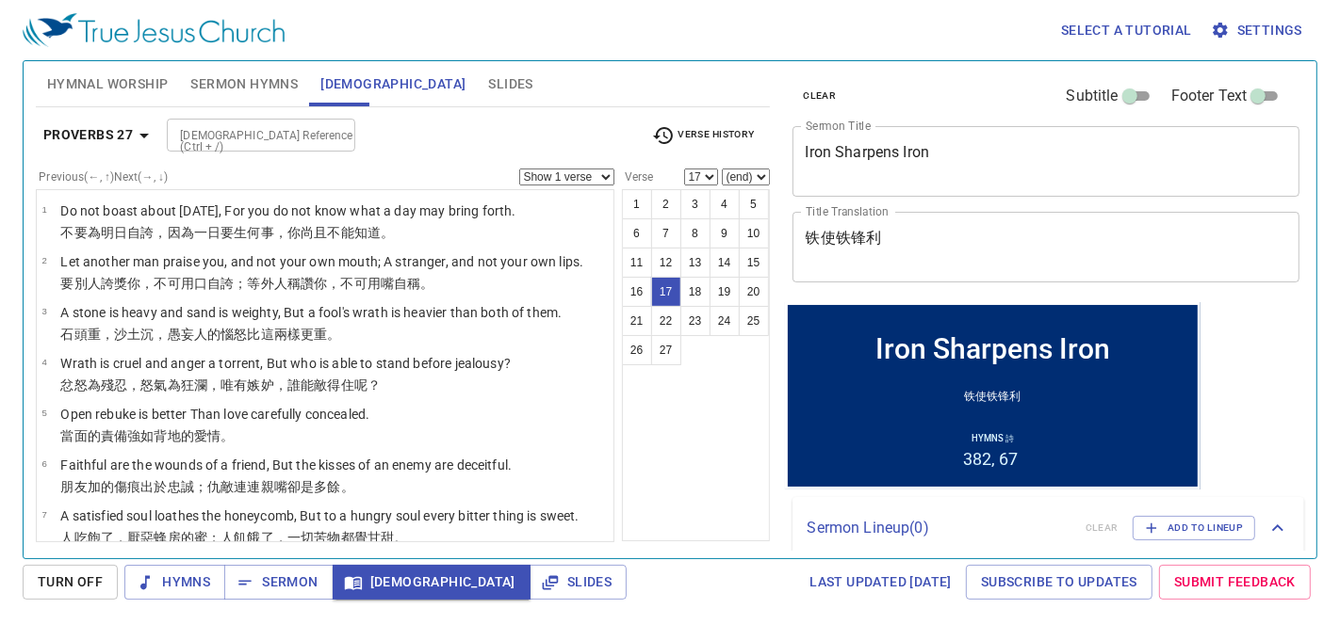
scroll to position [780, 0]
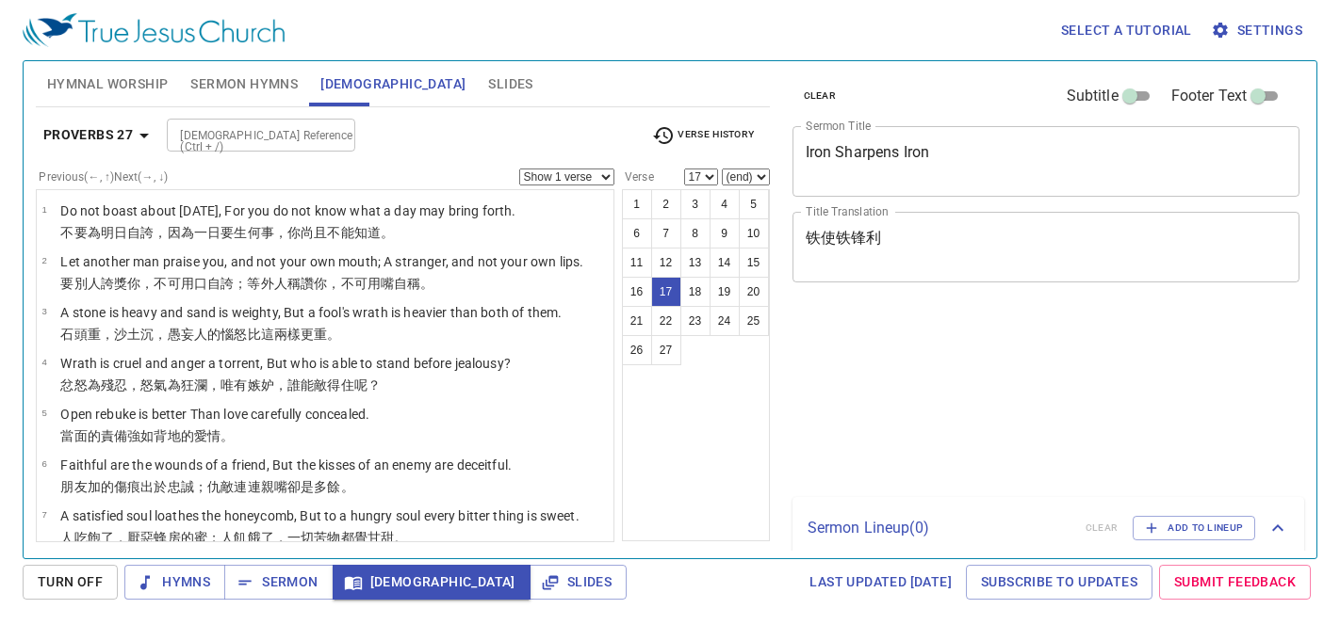
select select "17"
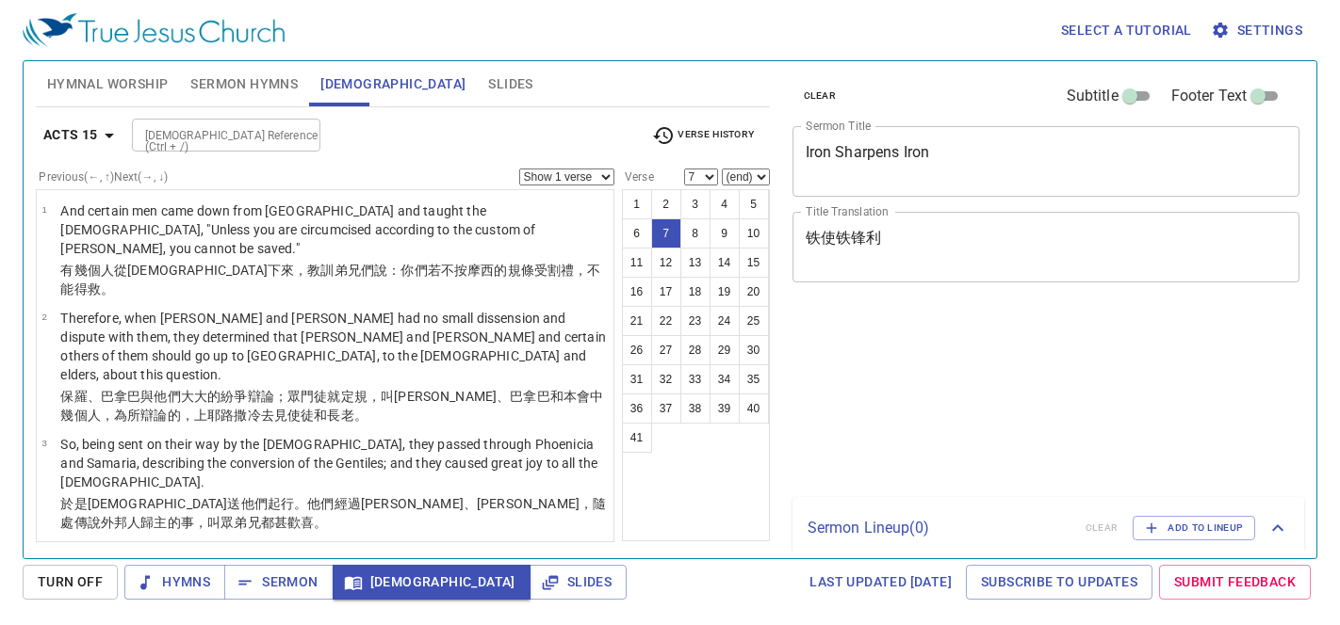
select select "7"
select select "36"
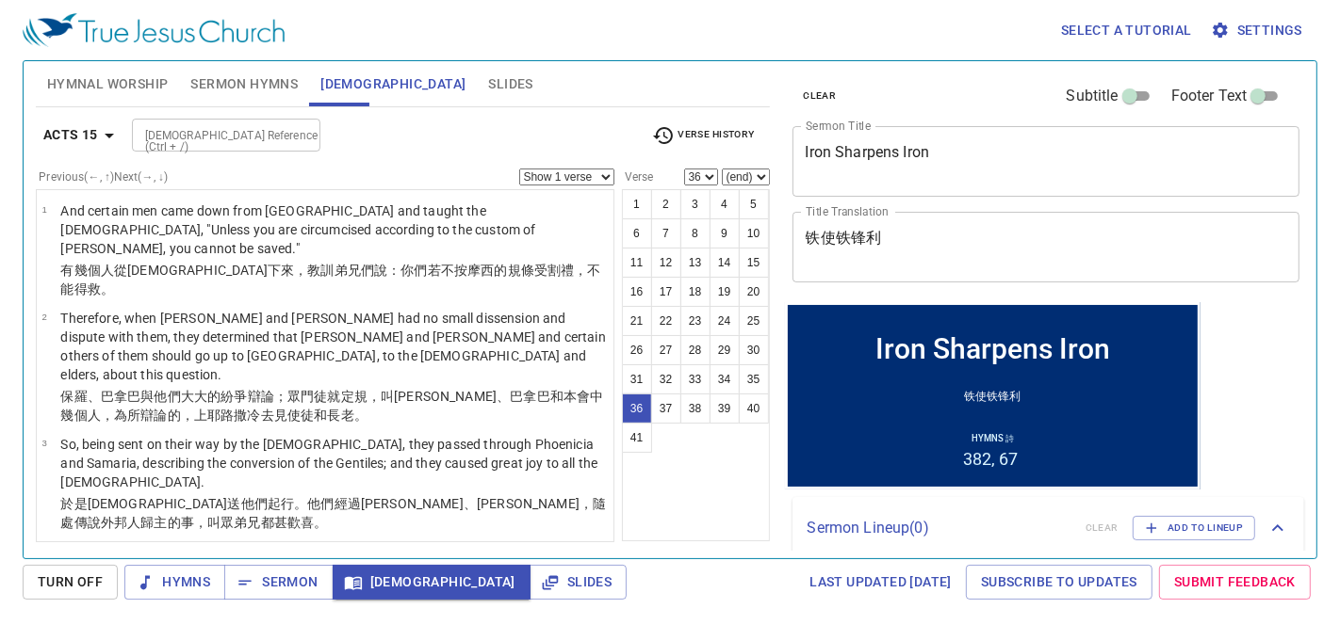
scroll to position [2429, 0]
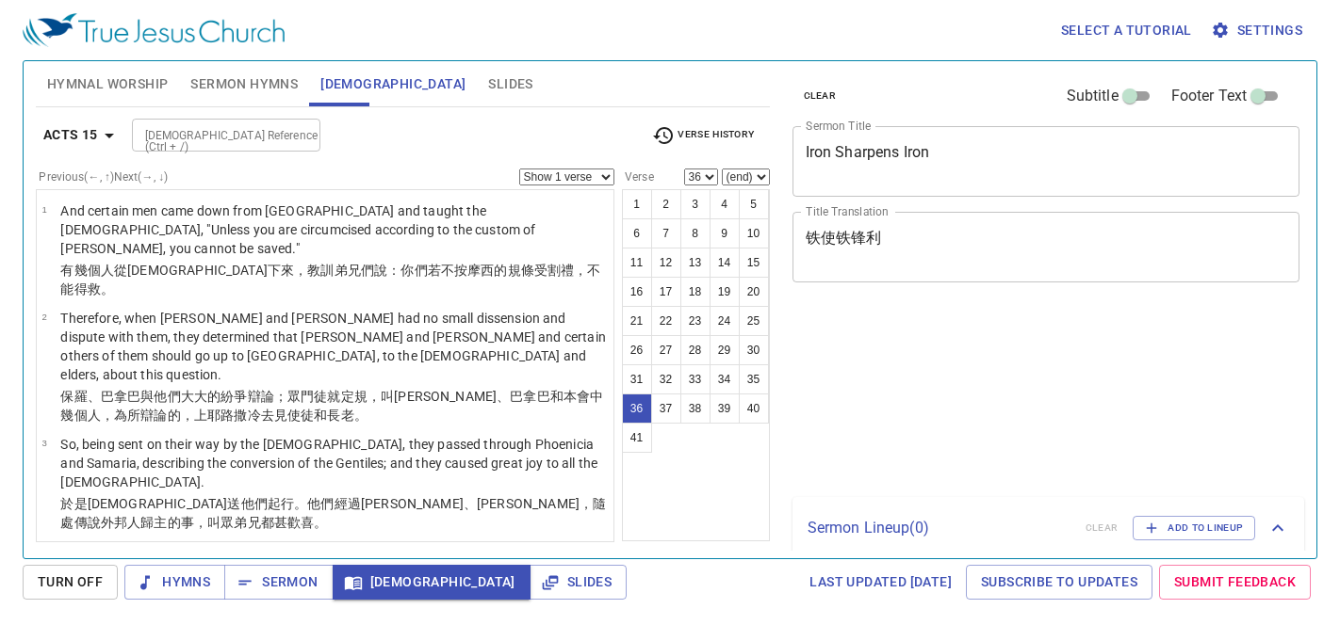
select select "36"
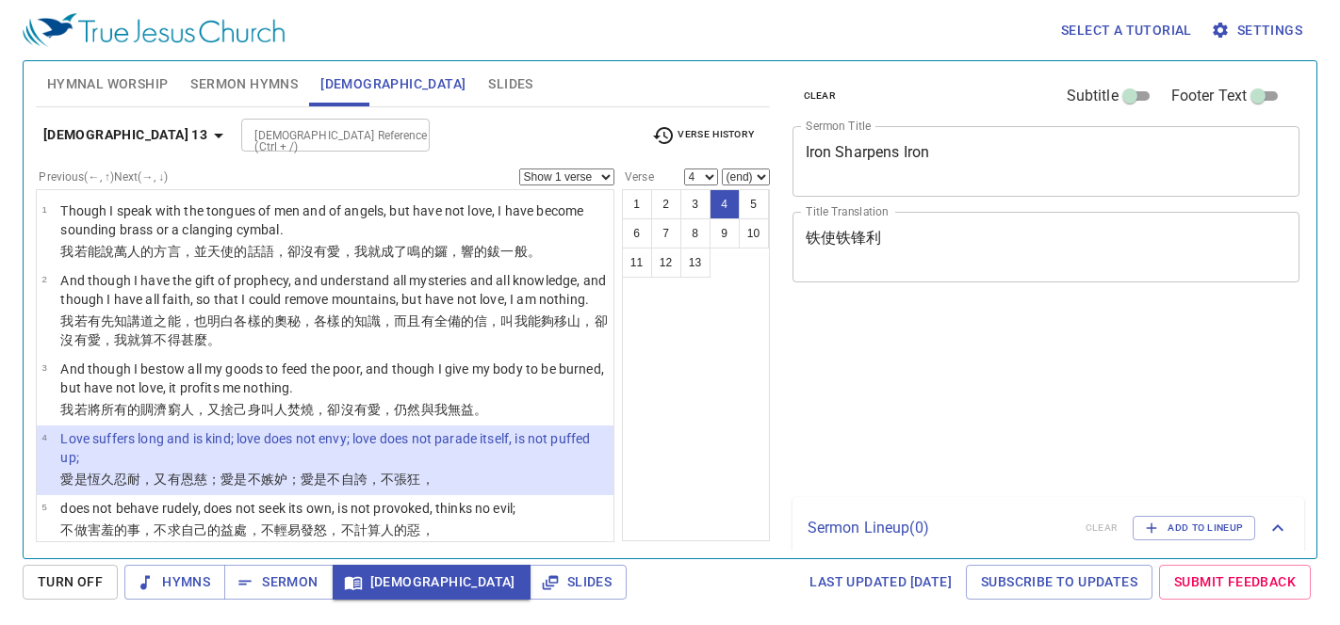
select select "4"
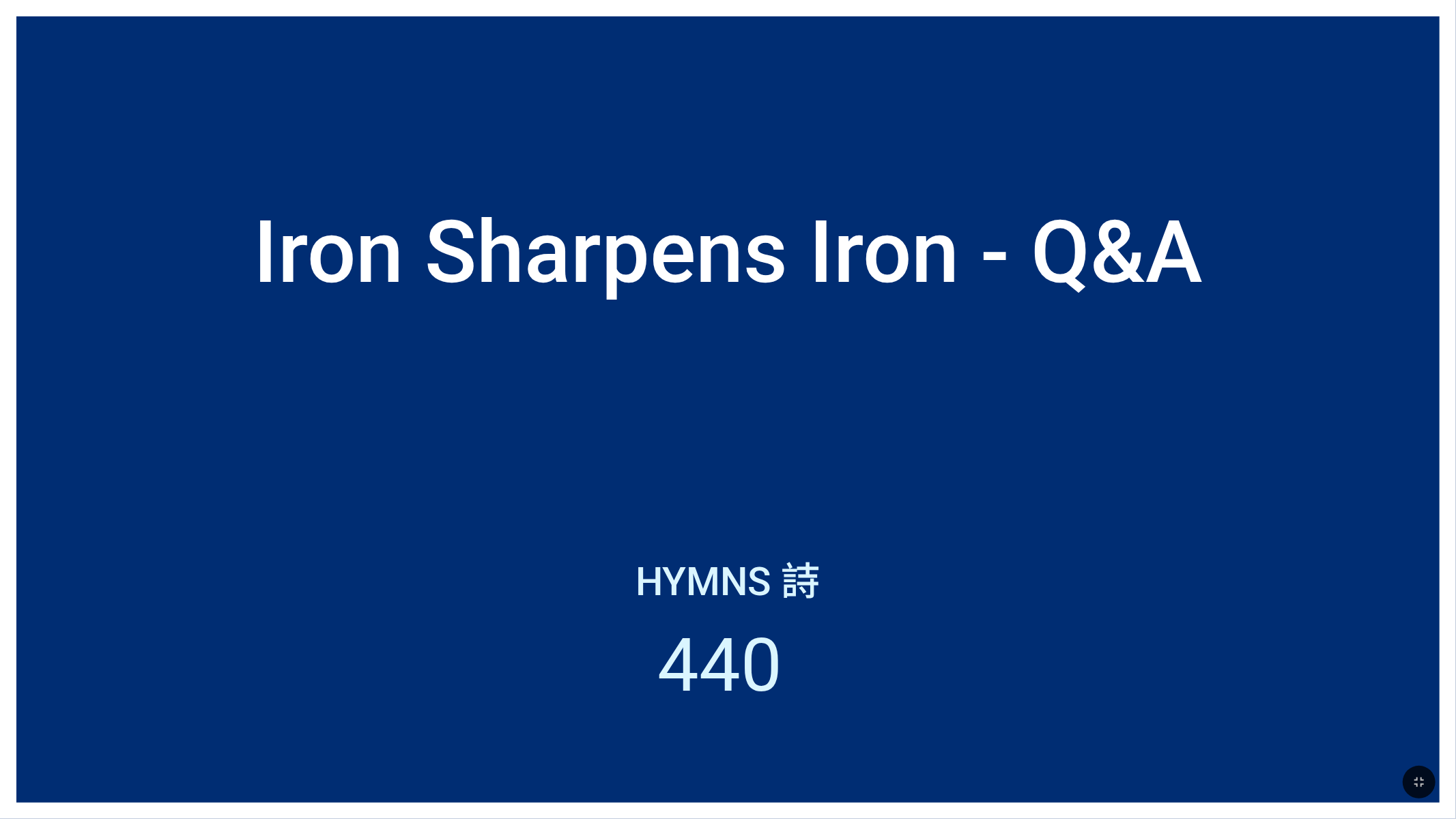
click at [1013, 175] on div "Iron Sharpens Iron - Q&A" at bounding box center [728, 252] width 1423 height 394
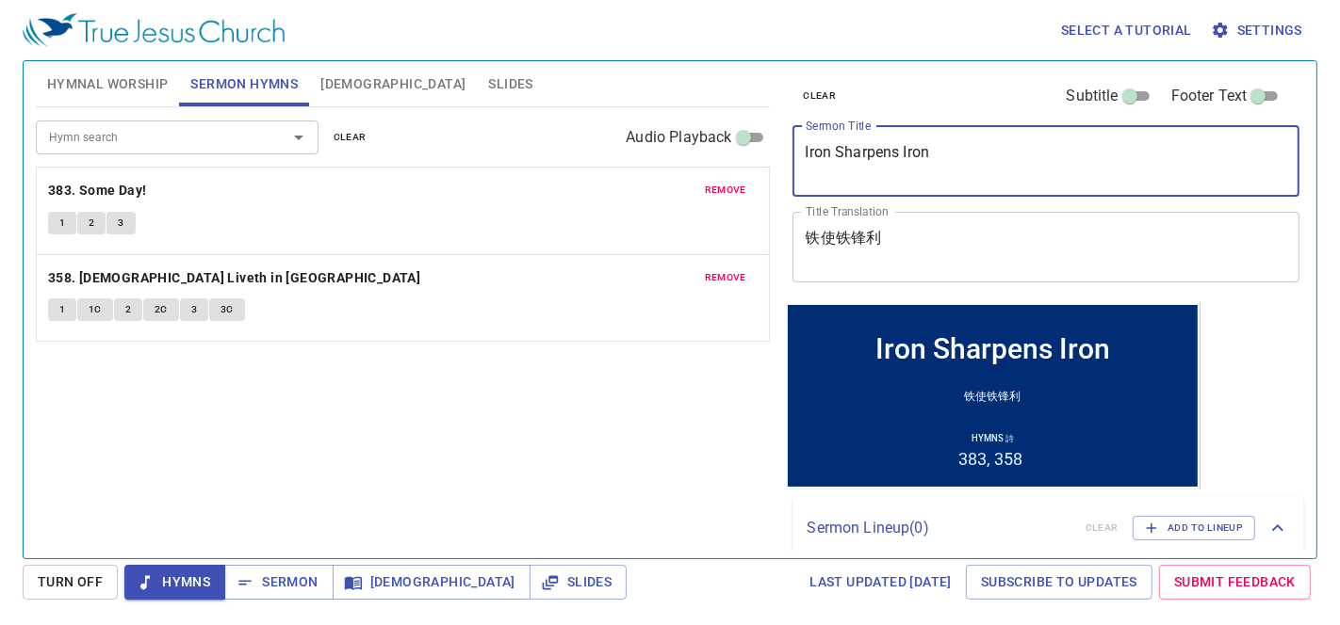
click at [719, 130] on div "Hymnal Worship Sermon Hymns Bible Slides Hymn search Hymn search clear Audio Pl…" at bounding box center [669, 302] width 1283 height 497
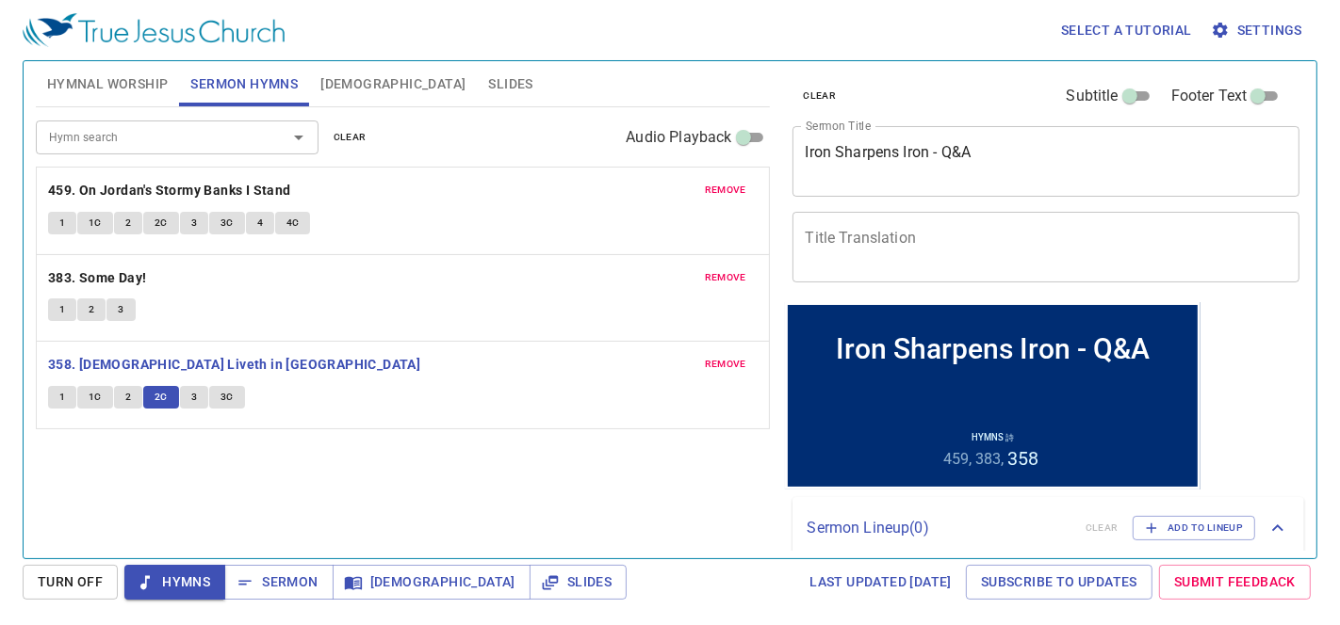
click at [191, 396] on span "3" at bounding box center [194, 397] width 6 height 17
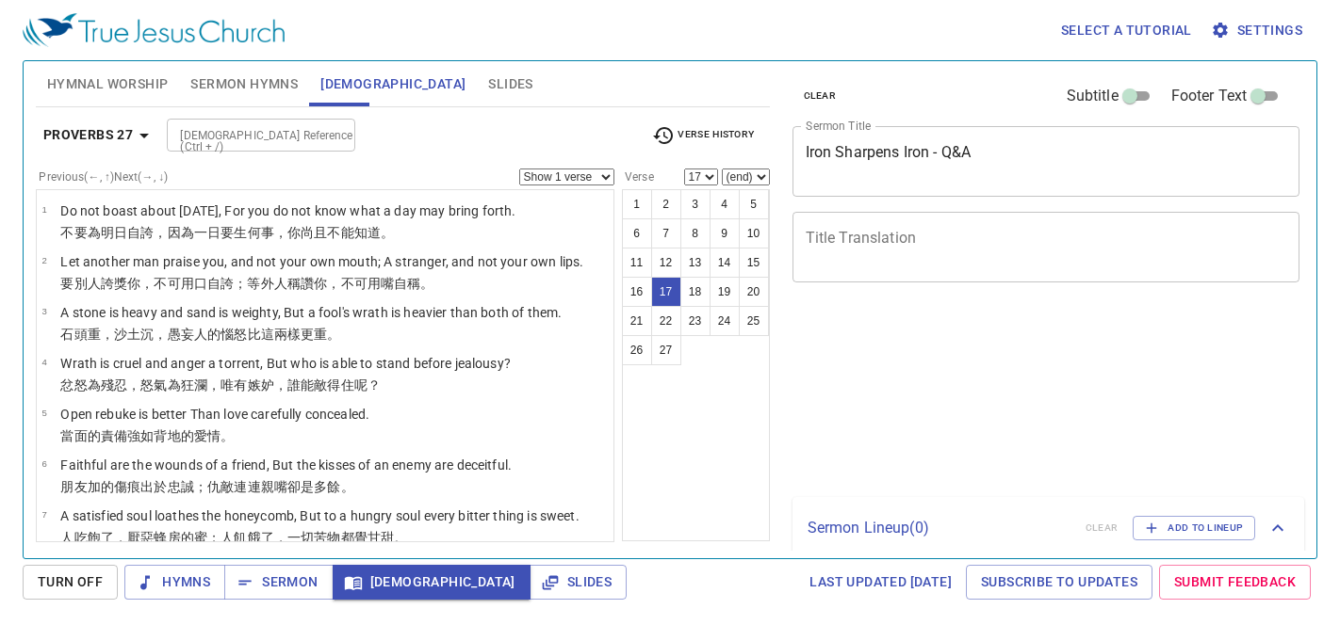
select select "17"
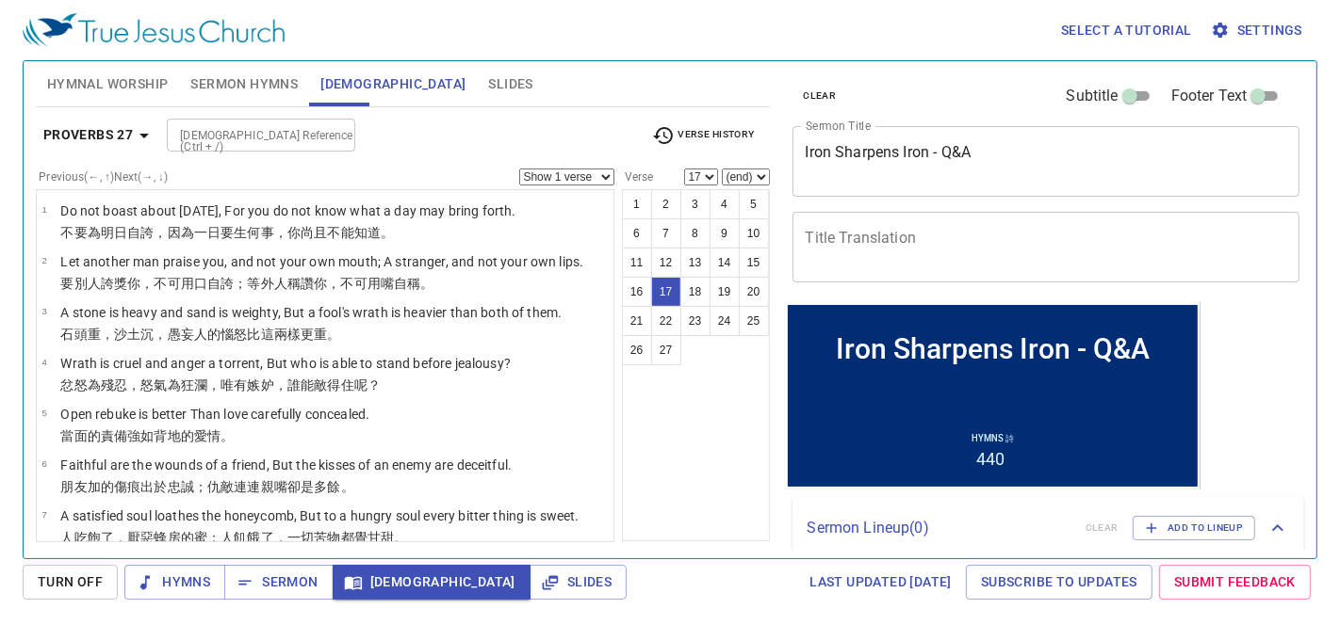
scroll to position [83, 0]
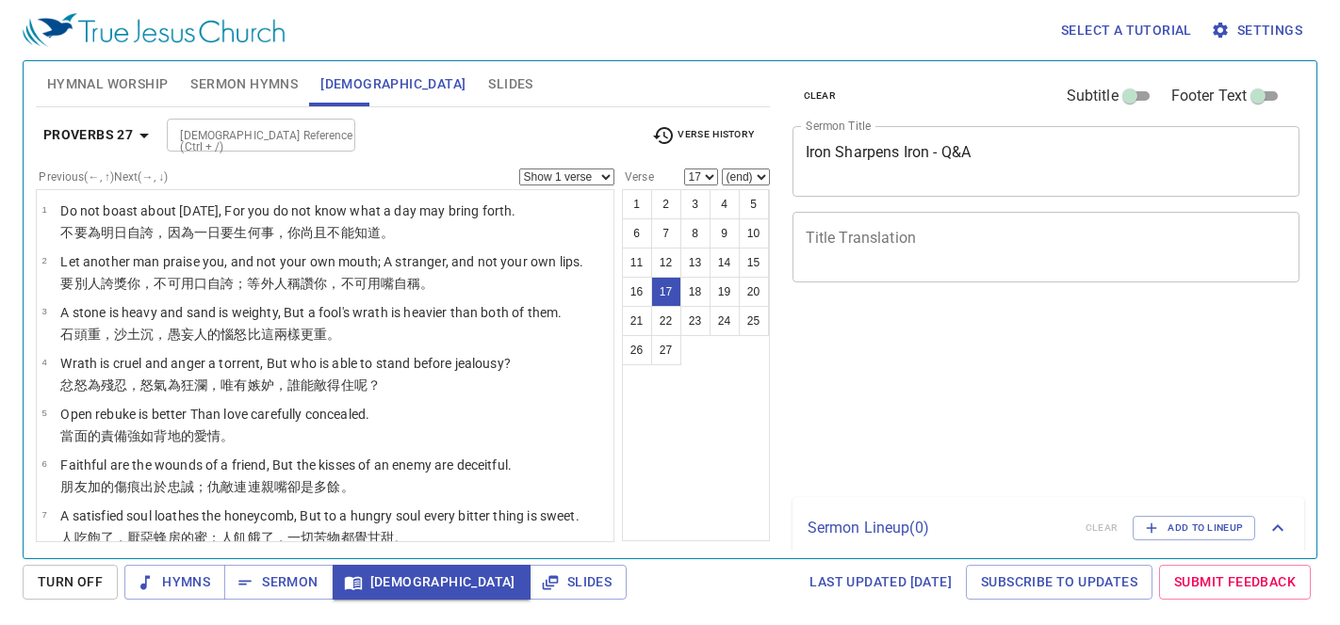
select select "17"
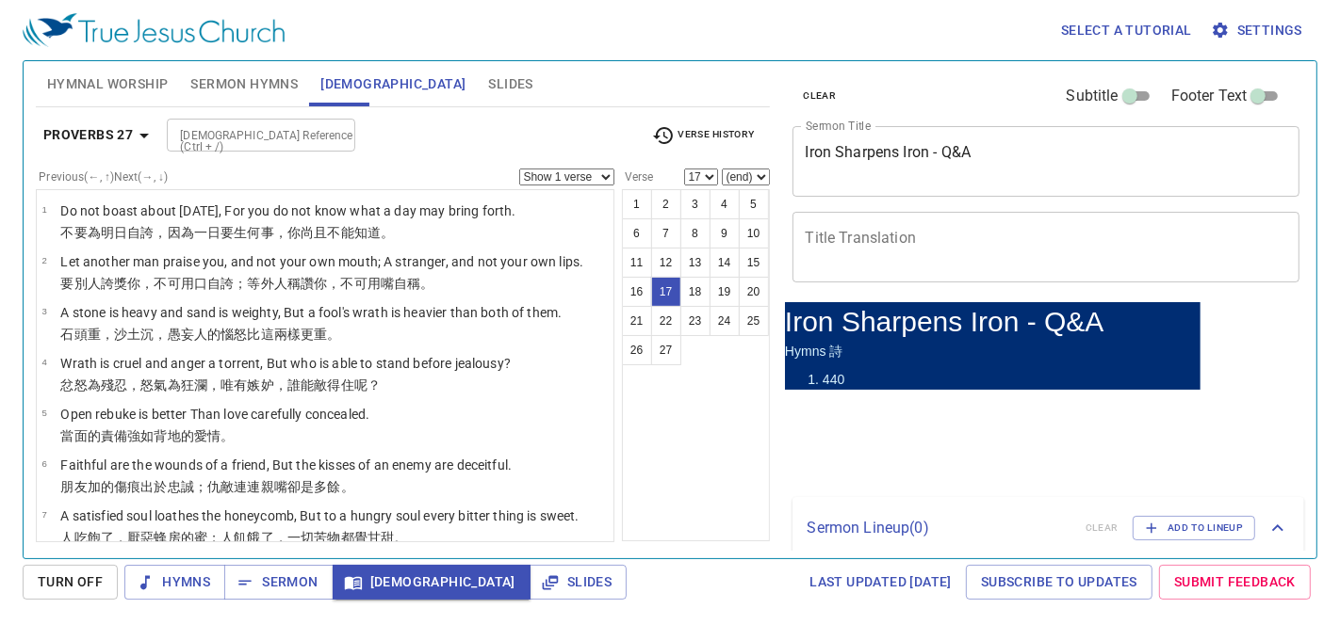
scroll to position [83, 0]
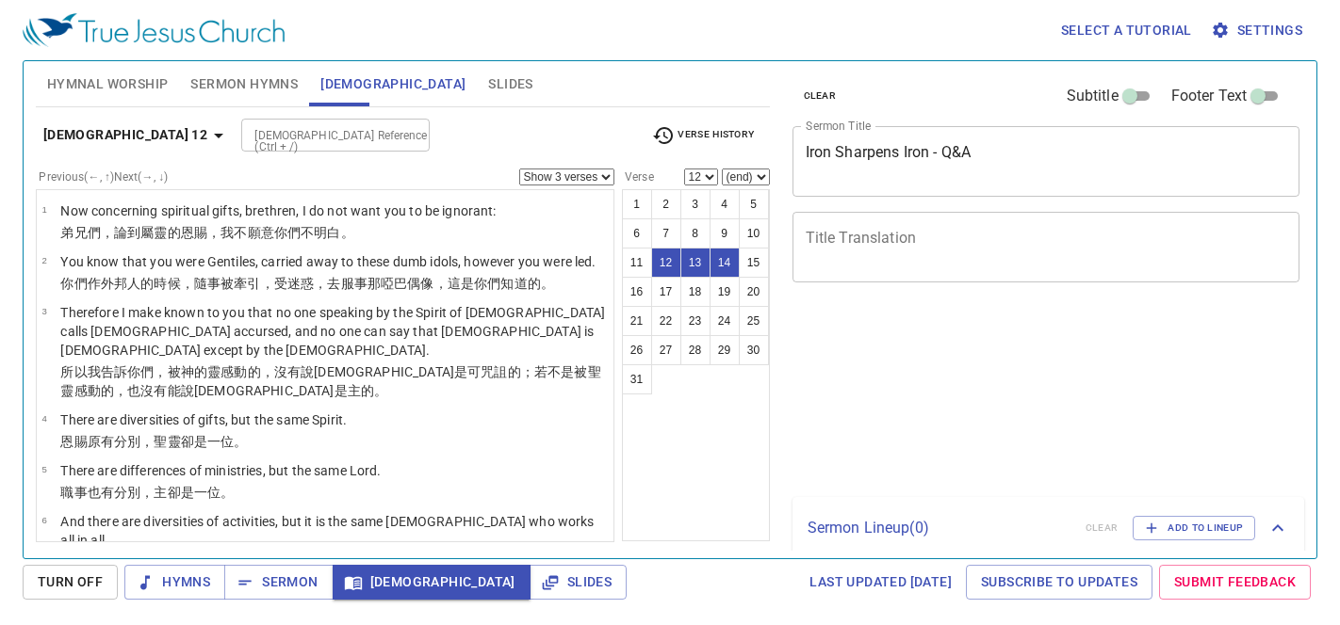
select select "3"
select select "12"
select select "3"
select select "12"
select select "3"
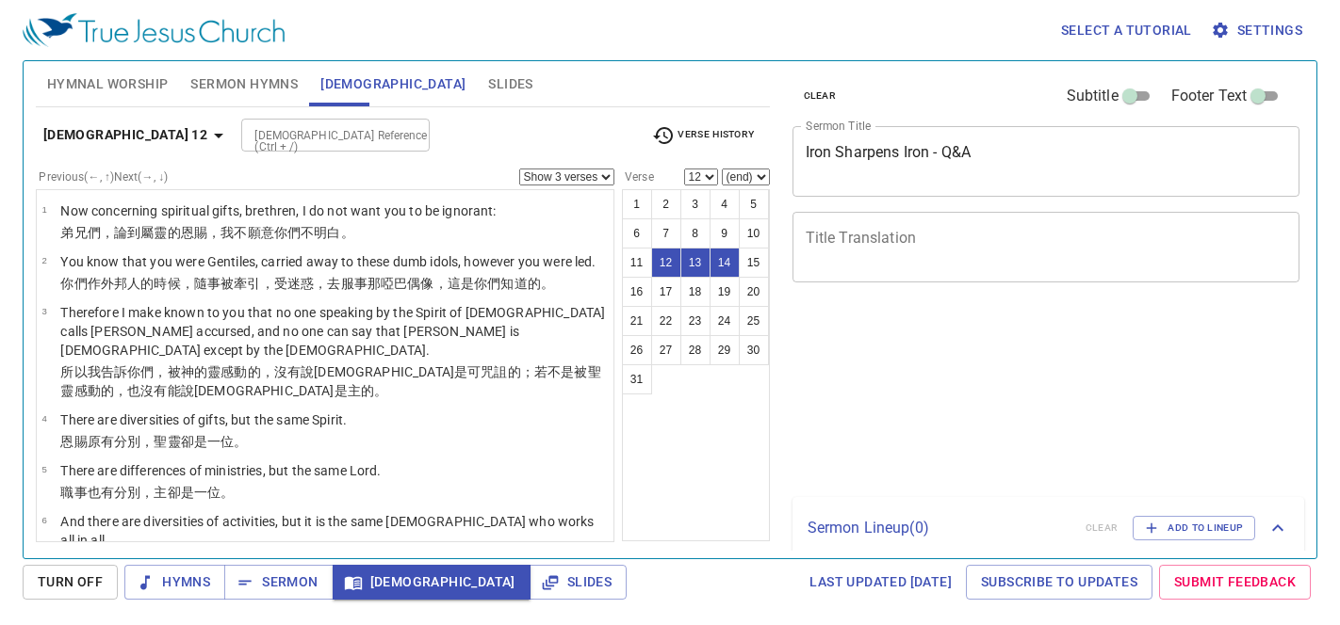
select select "12"
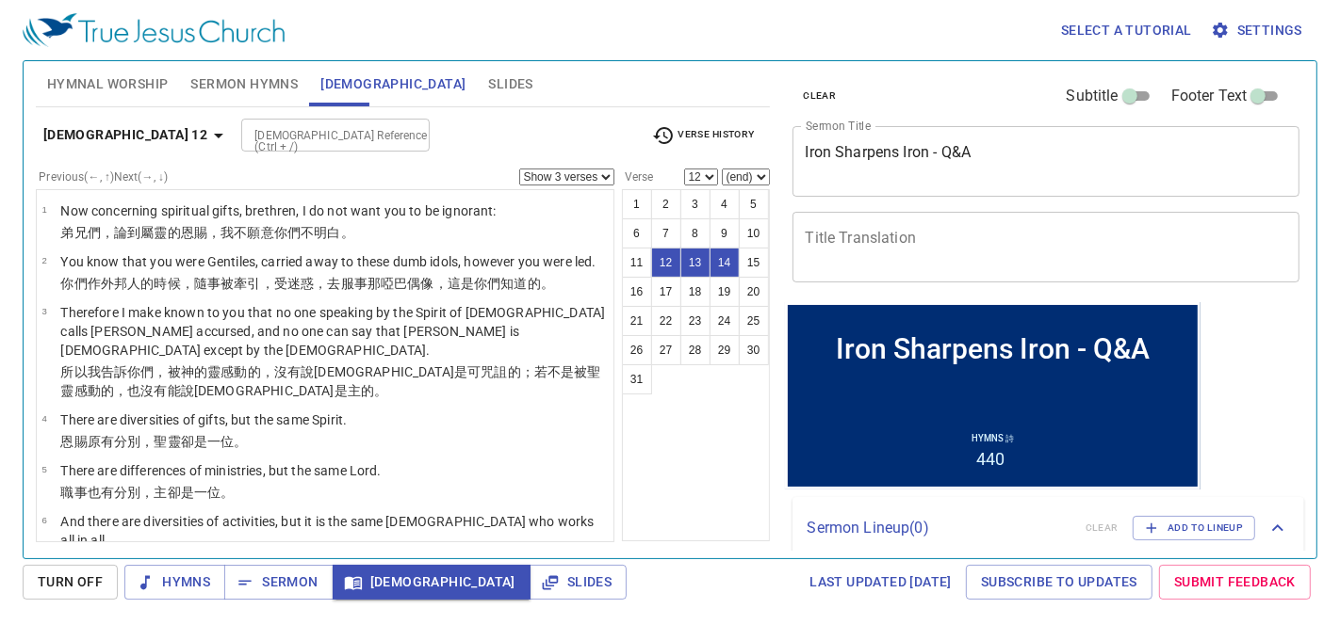
scroll to position [83, 0]
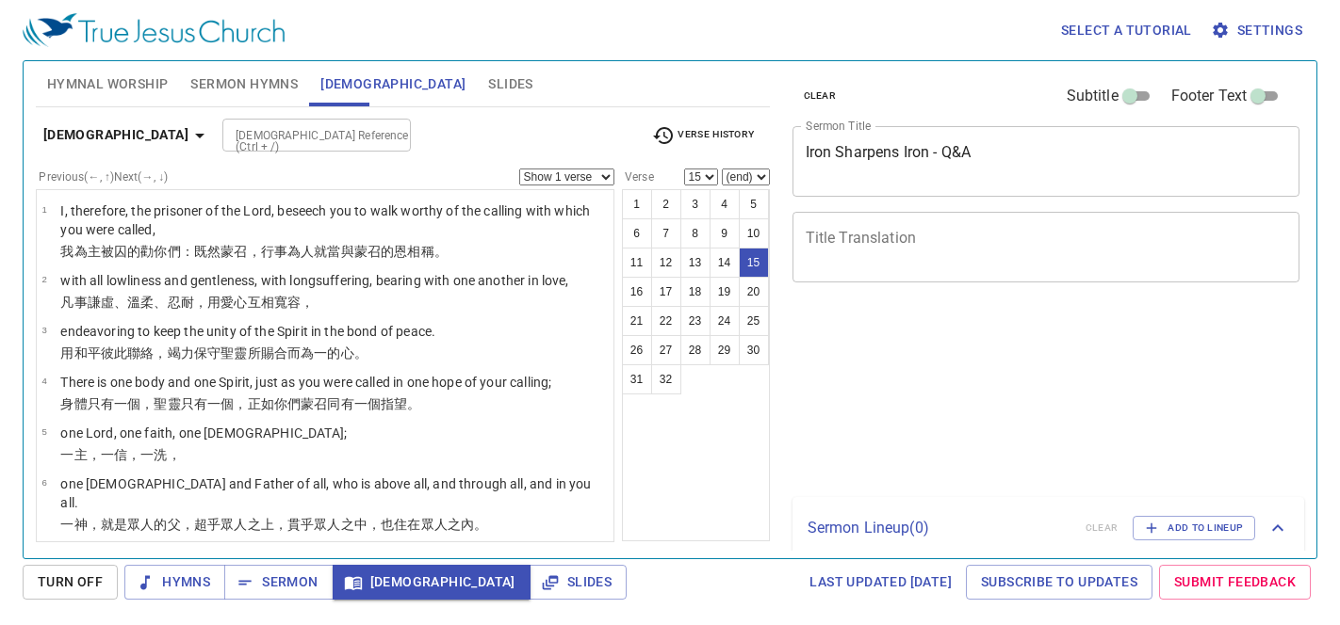
select select "15"
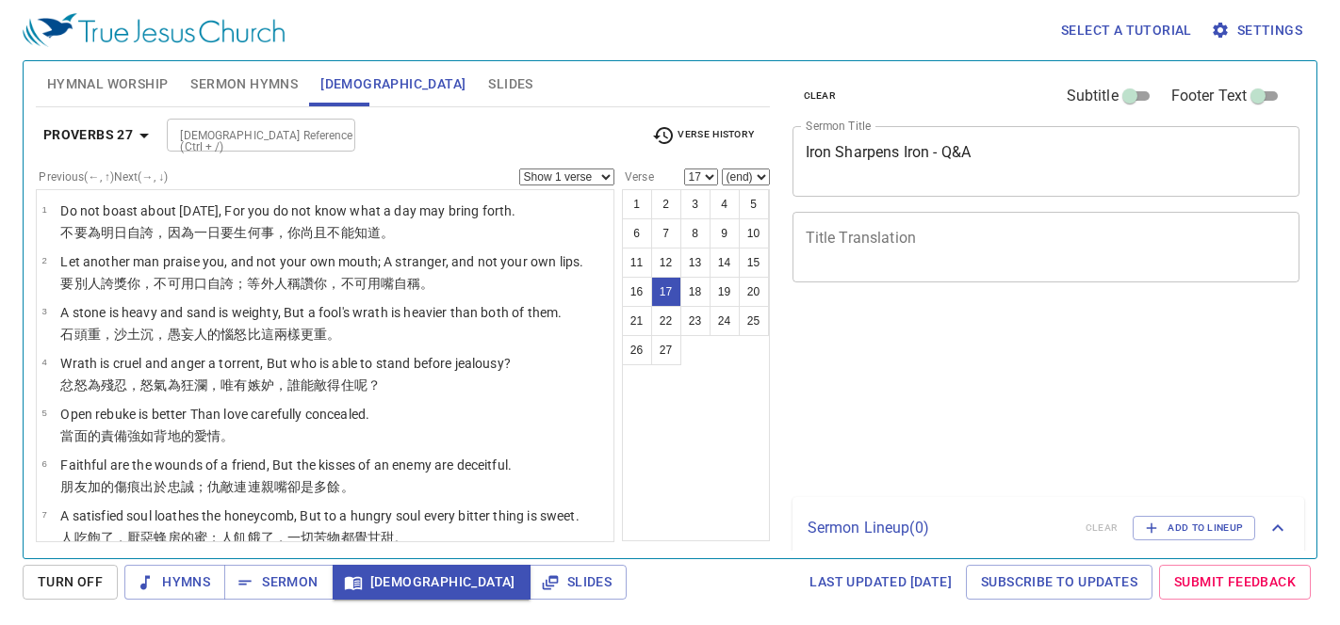
select select "17"
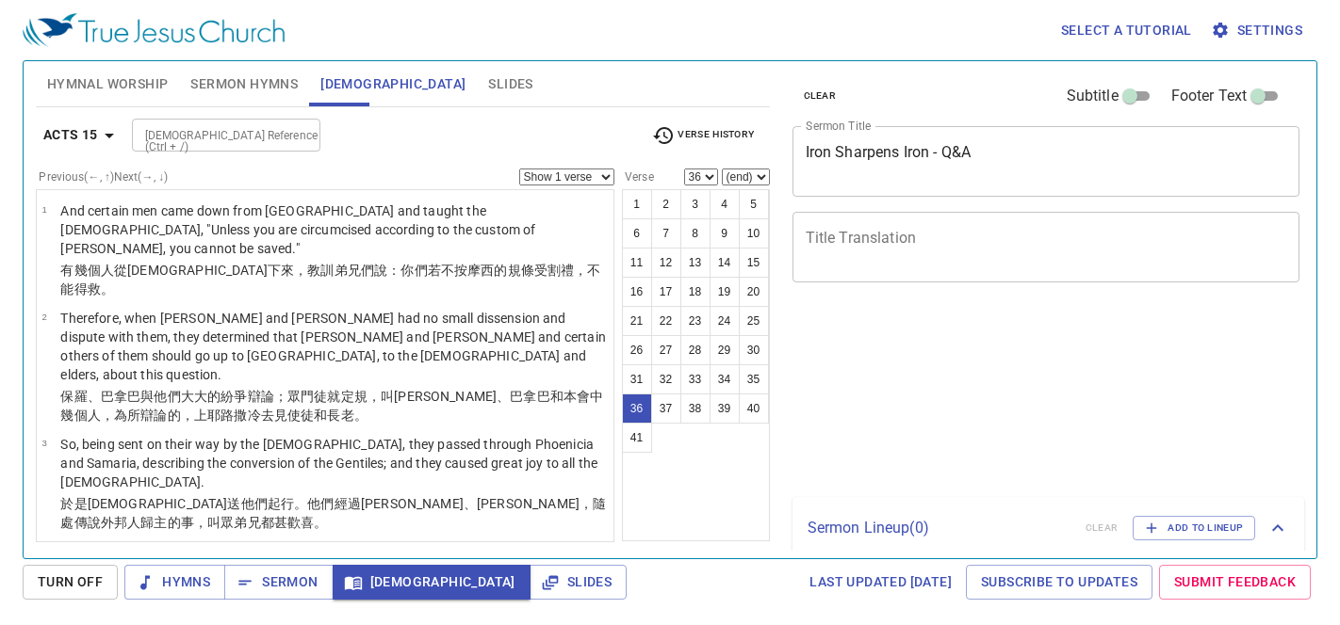
select select "36"
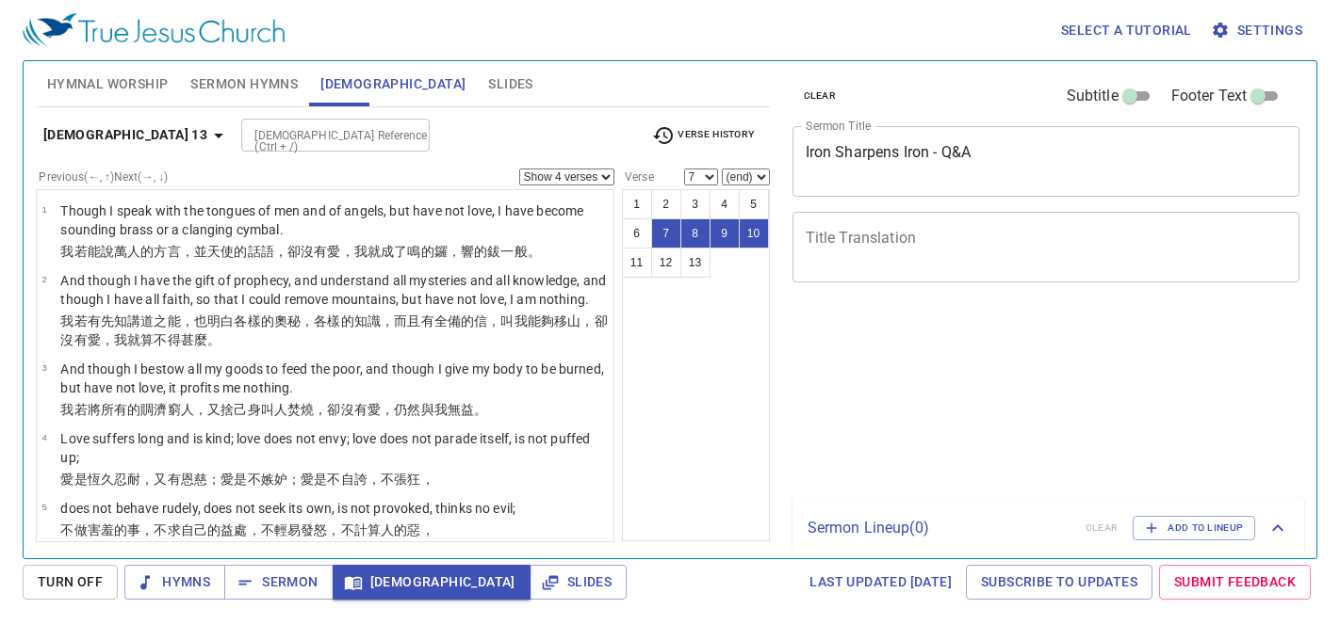
select select "4"
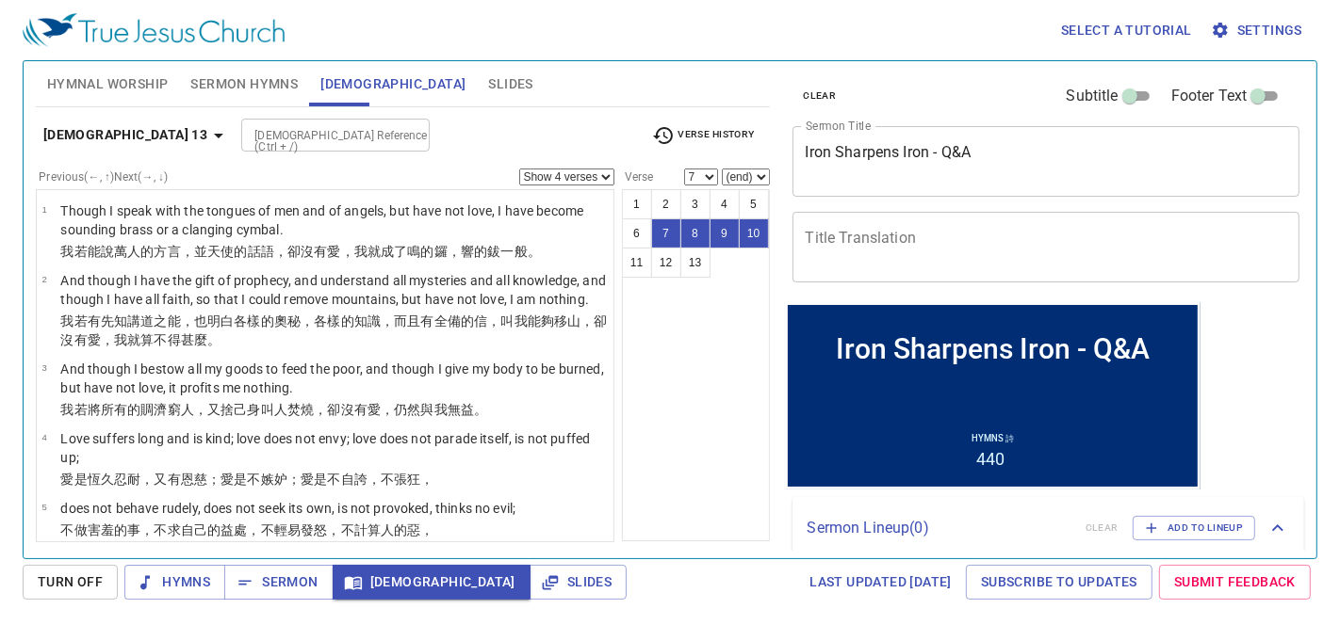
click at [267, 430] on p "Love suffers long and is kind; love does not envy; love does not parade itself,…" at bounding box center [333, 449] width 547 height 38
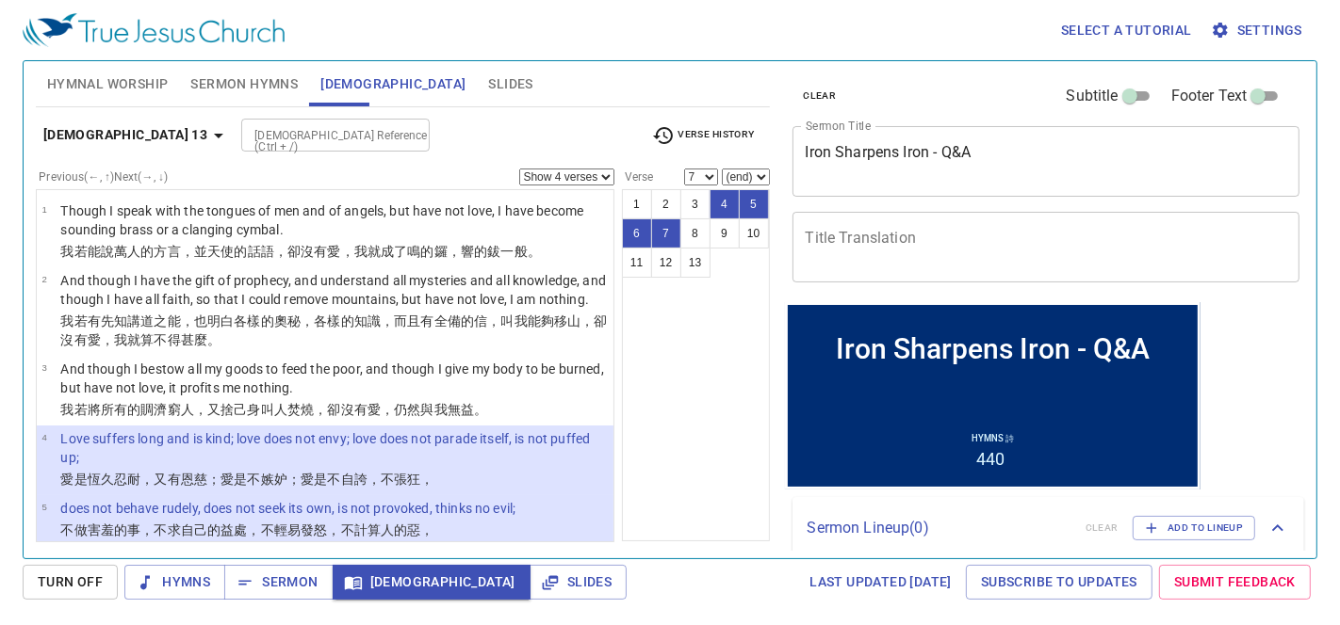
select select "4"
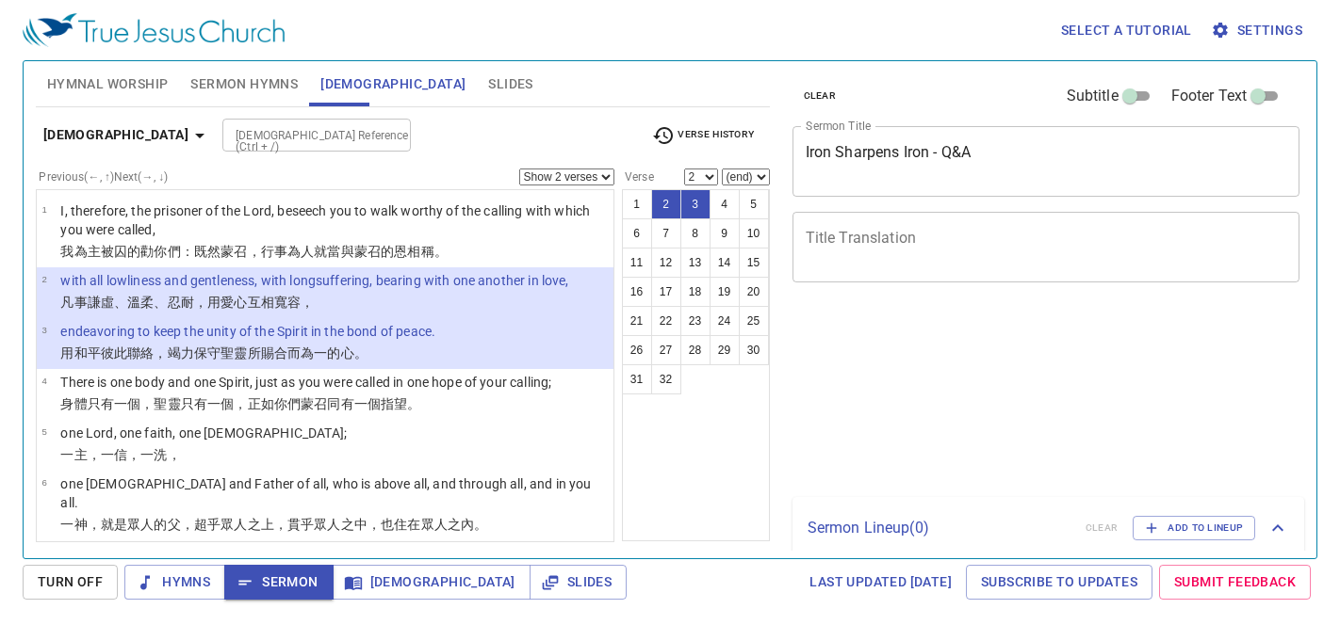
select select "2"
